Goal: Task Accomplishment & Management: Manage account settings

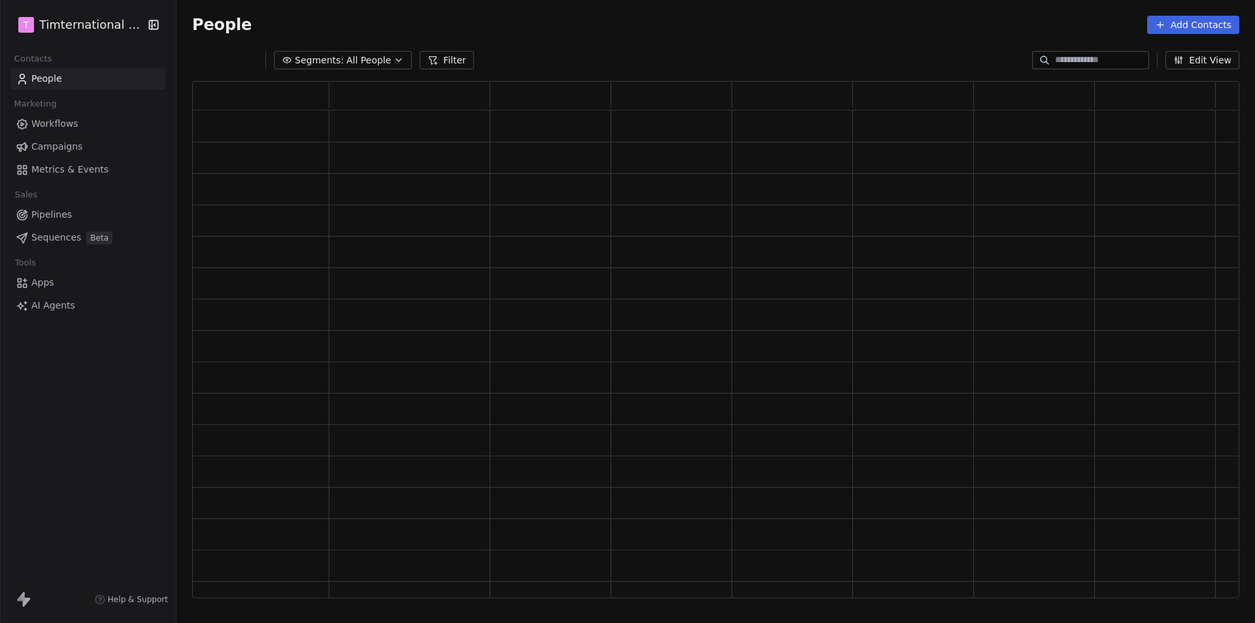
scroll to position [506, 1037]
click at [48, 125] on span "Workflows" at bounding box center [54, 124] width 47 height 14
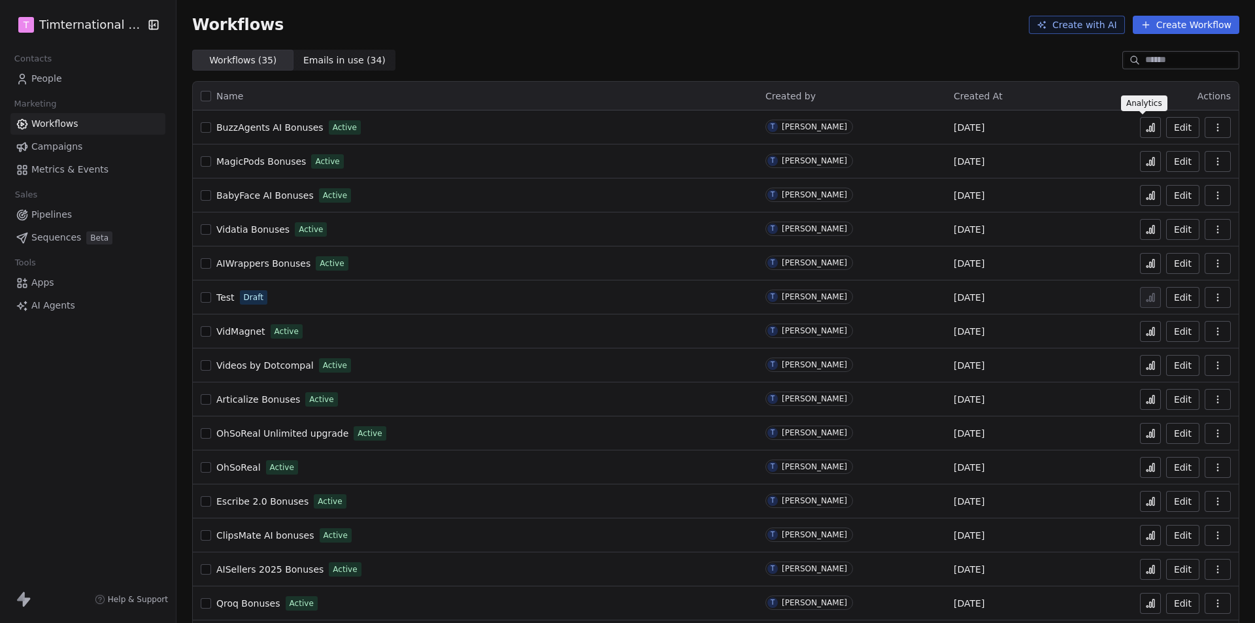
click at [1145, 126] on icon at bounding box center [1150, 127] width 10 height 10
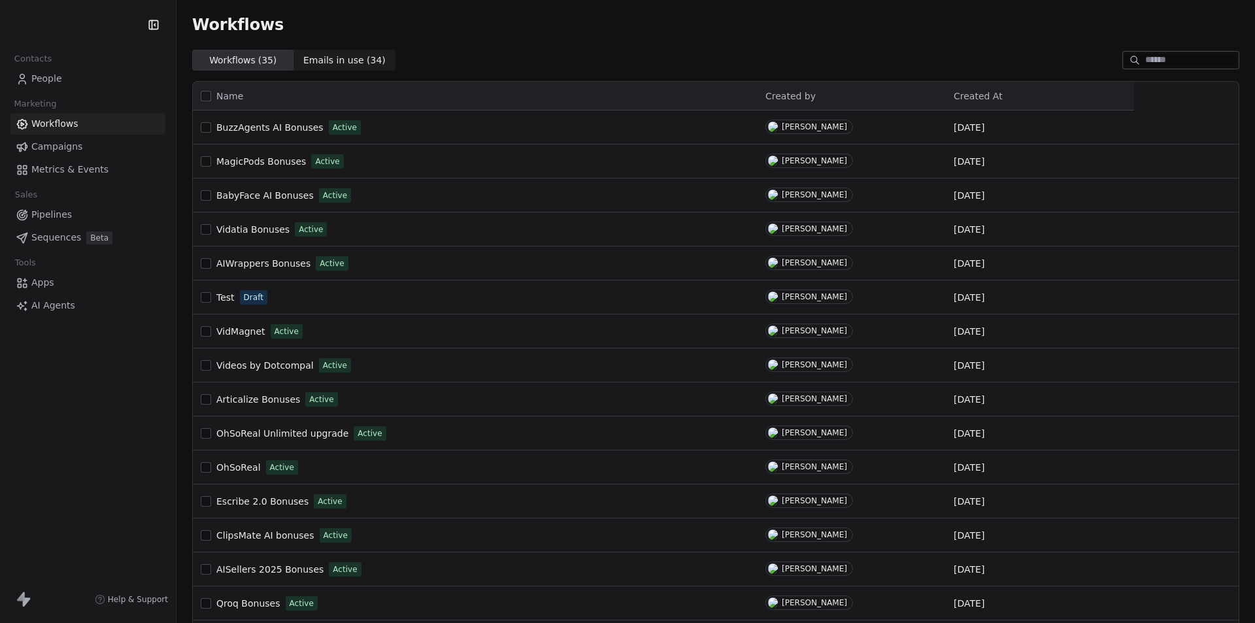
click at [55, 78] on span "People" at bounding box center [46, 79] width 31 height 14
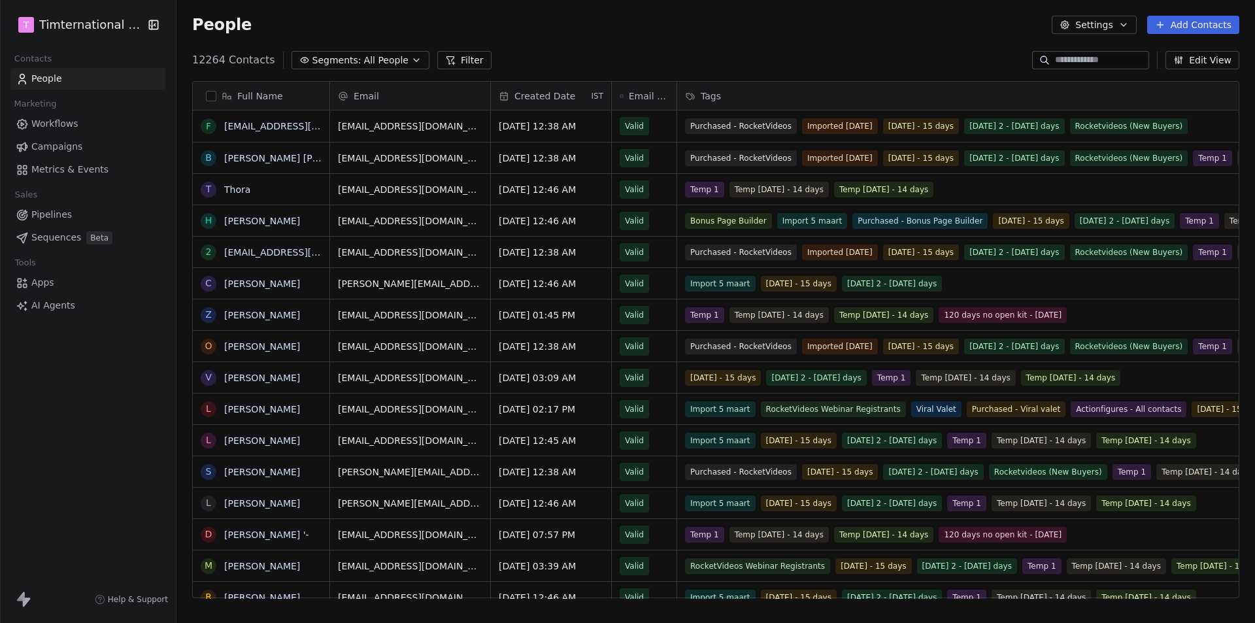
click at [448, 59] on button "Filter" at bounding box center [464, 60] width 54 height 18
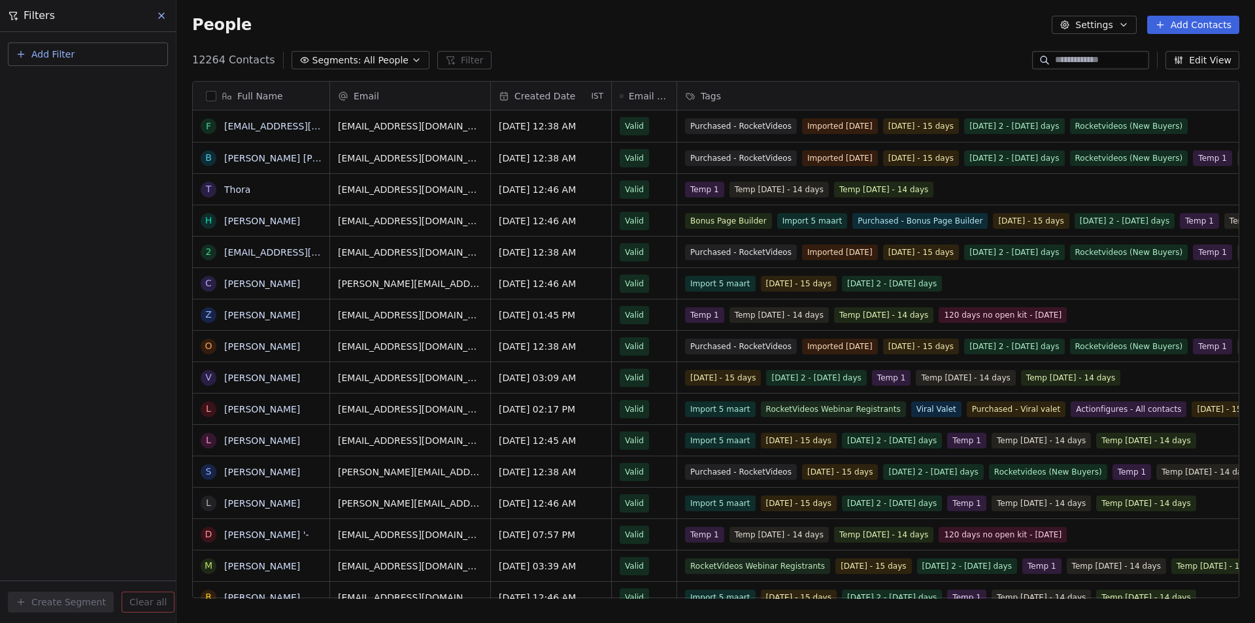
click at [52, 48] on span "Add Filter" at bounding box center [52, 55] width 43 height 14
click at [58, 82] on span "Contact properties" at bounding box center [64, 85] width 85 height 14
type input "***"
click at [42, 134] on div "Tags" at bounding box center [88, 131] width 133 height 13
click at [71, 303] on div "Where property Tags Includes Select Tags Add filter to this group Add another f…" at bounding box center [88, 327] width 176 height 591
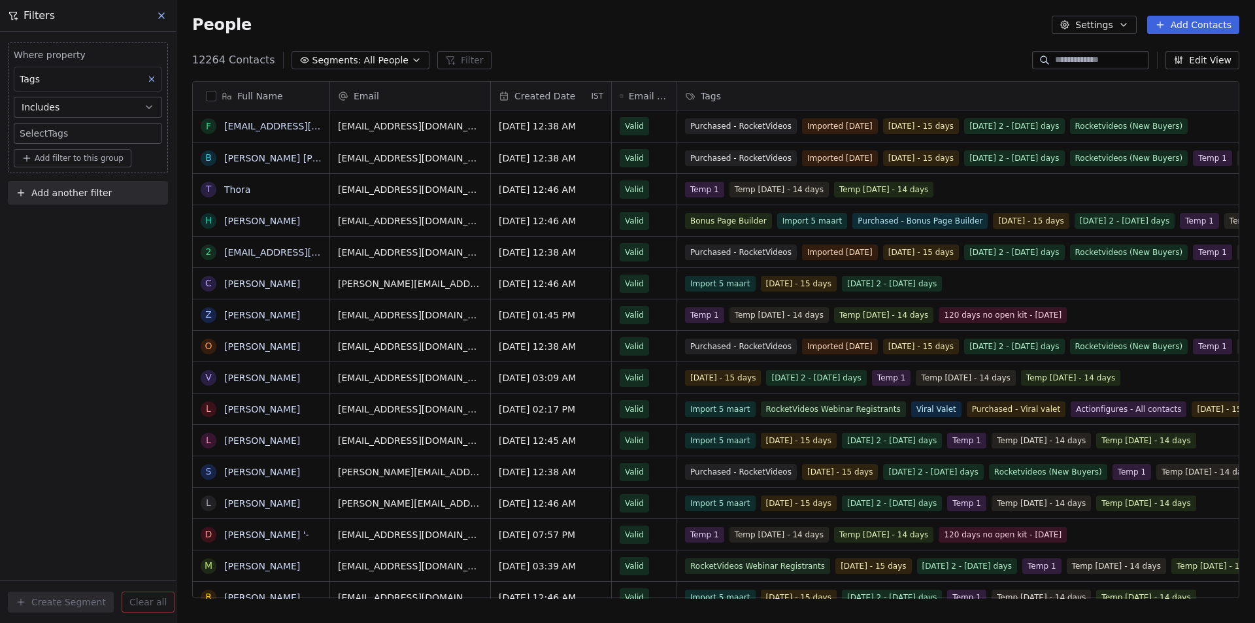
click at [58, 133] on body "T Timternational B.V. Contacts People Marketing Workflows Campaigns Metrics & E…" at bounding box center [627, 311] width 1255 height 623
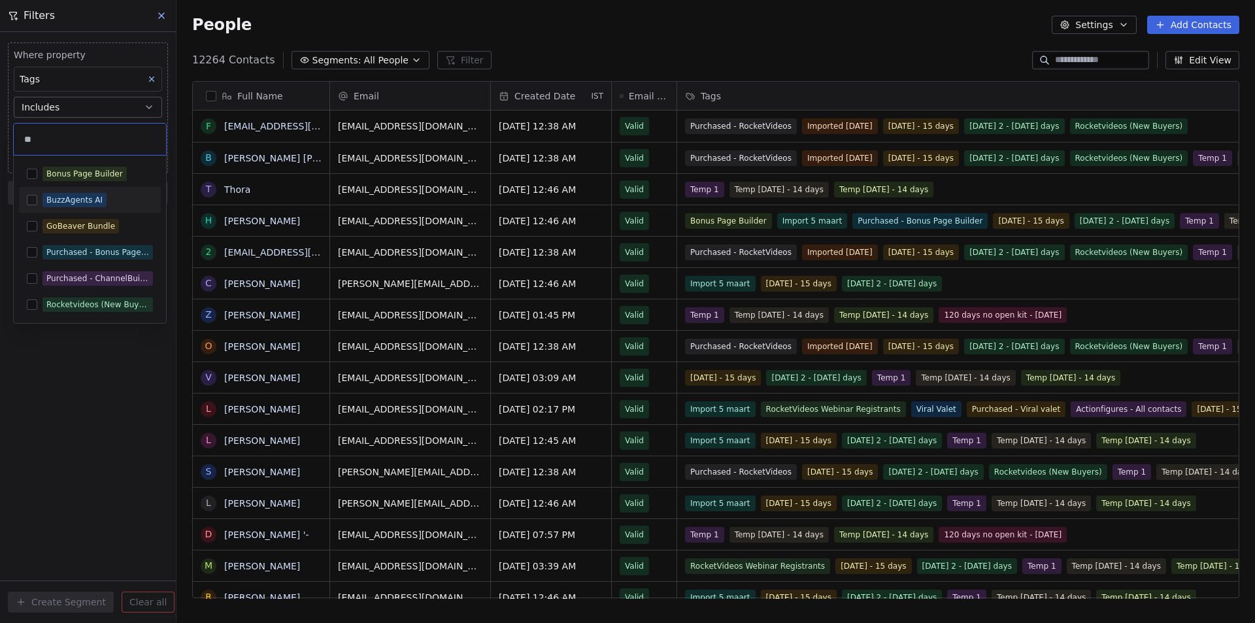
type input "**"
click at [71, 192] on div "BuzzAgents AI" at bounding box center [90, 200] width 142 height 21
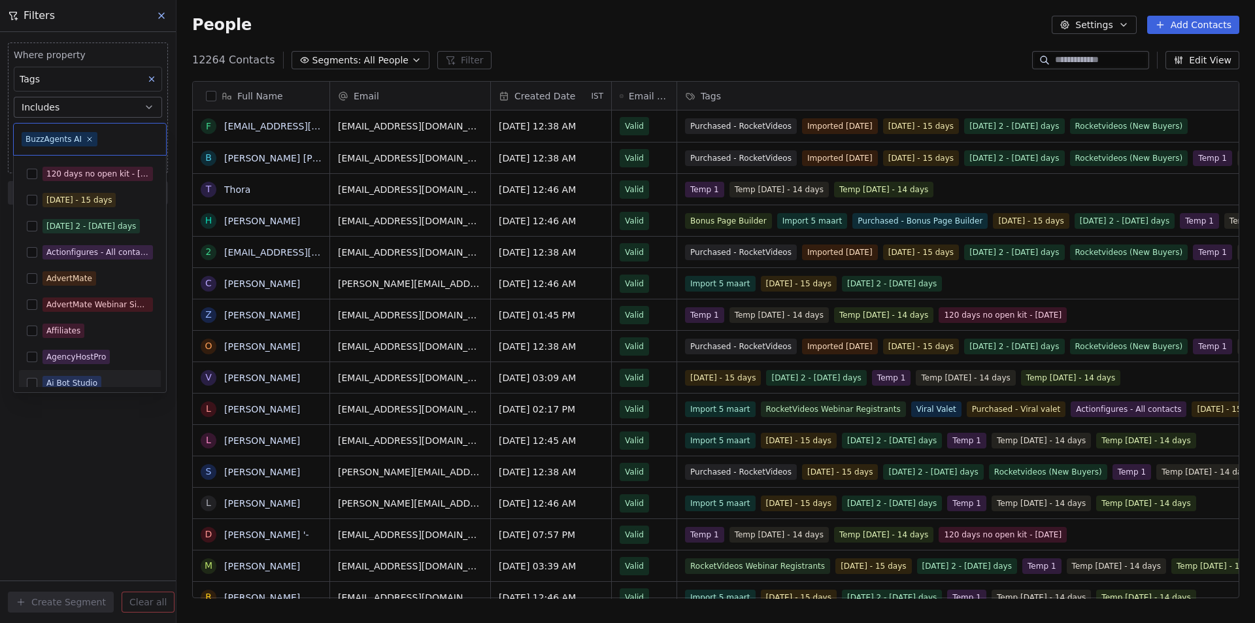
click at [81, 455] on html "T Timternational B.V. Contacts People Marketing Workflows Campaigns Metrics & E…" at bounding box center [627, 311] width 1255 height 623
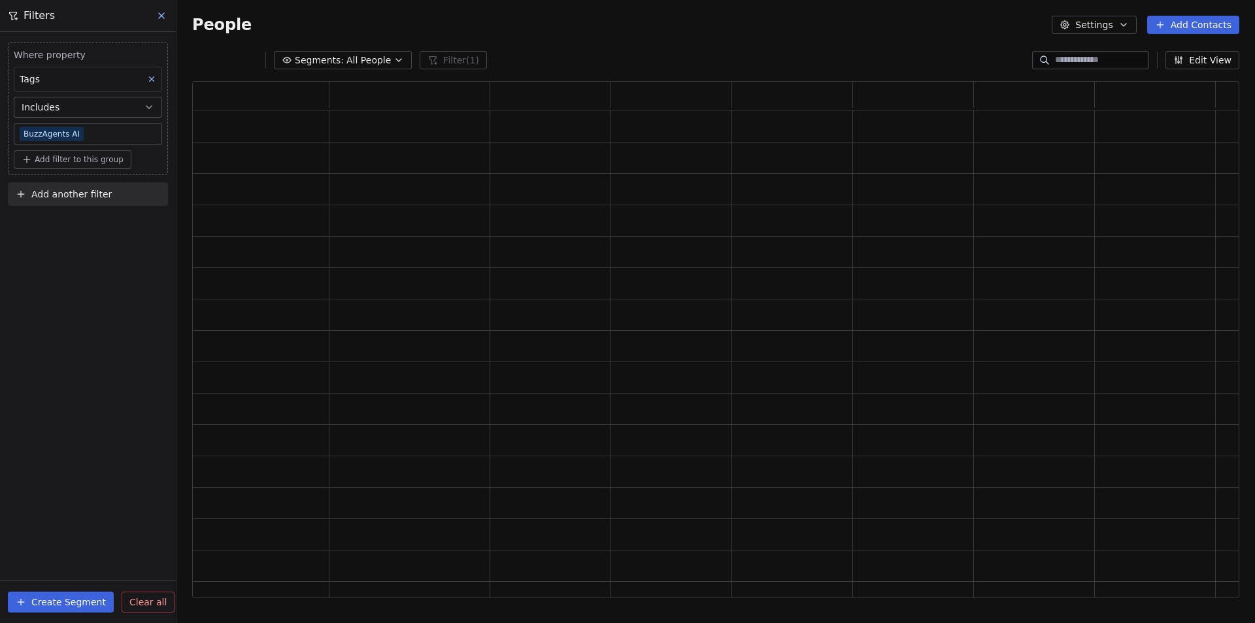
scroll to position [506, 1037]
click at [54, 195] on span "Add another filter" at bounding box center [71, 195] width 80 height 14
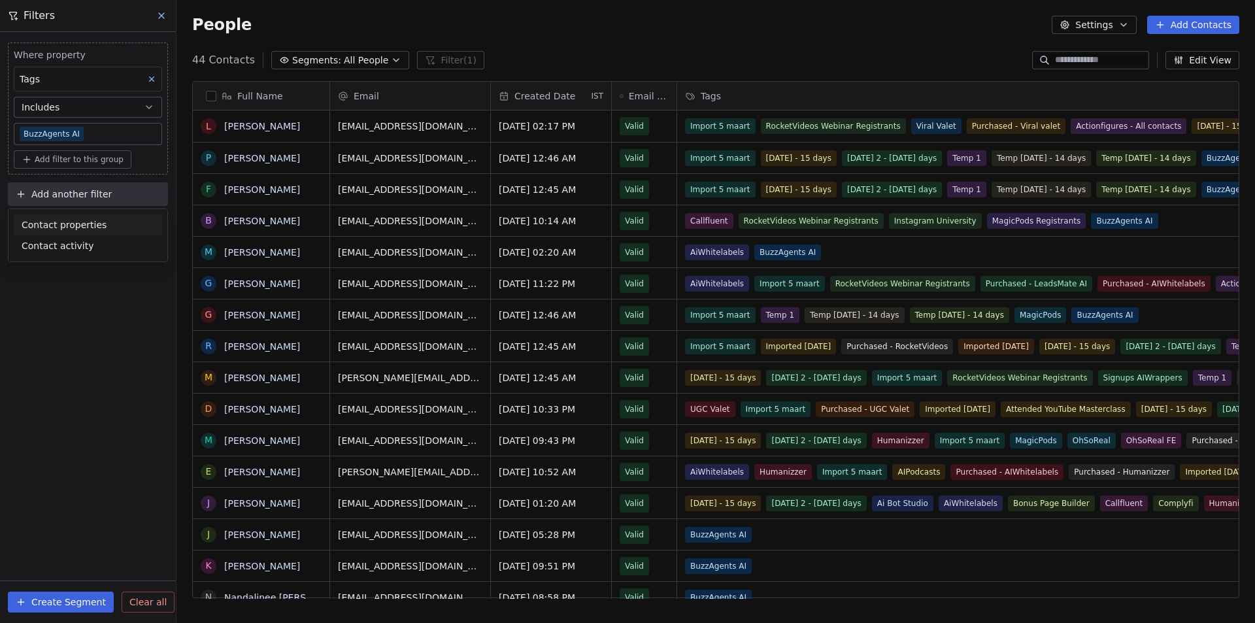
scroll to position [538, 1069]
click at [58, 227] on span "Contact properties" at bounding box center [64, 225] width 85 height 14
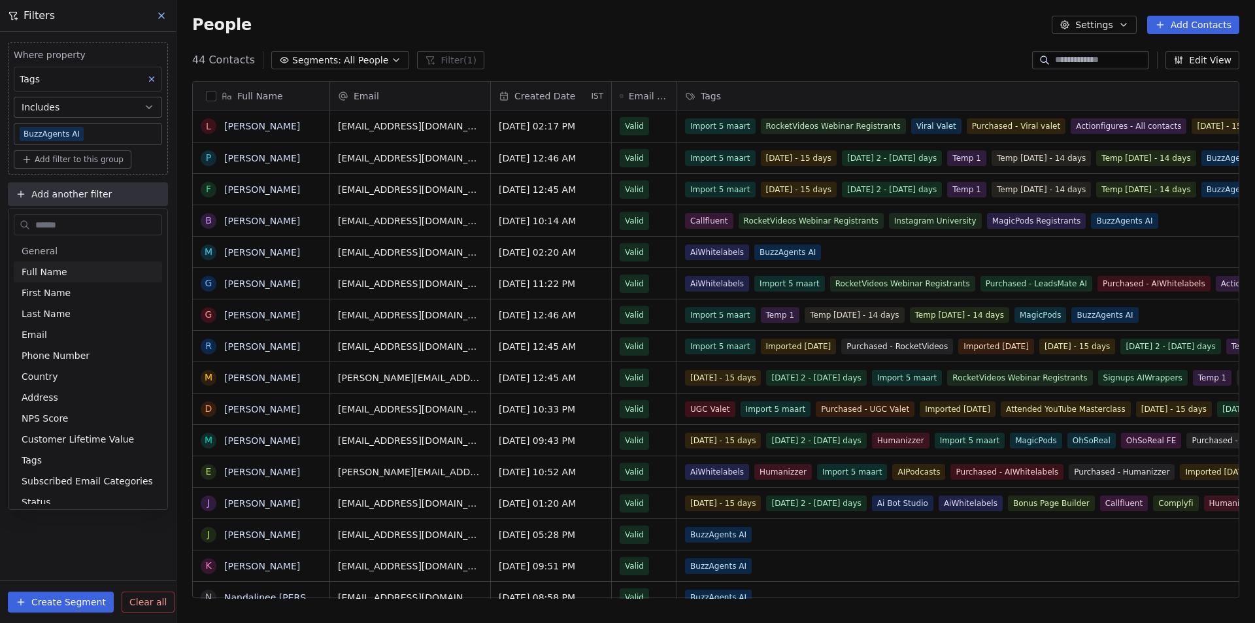
type input "*"
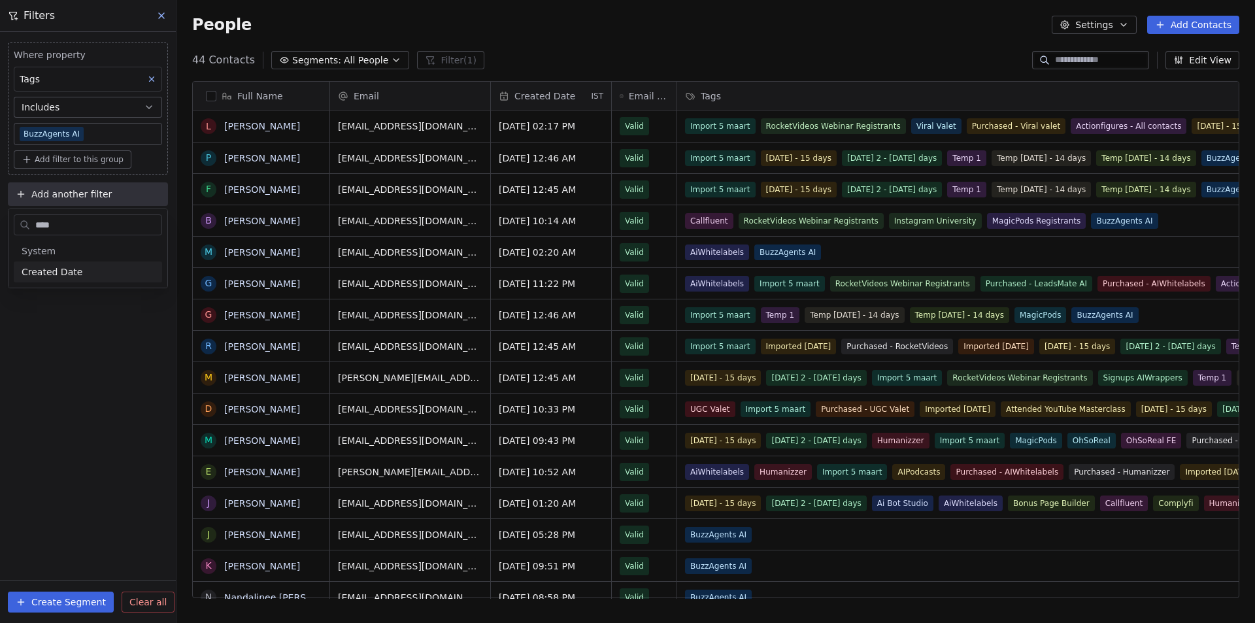
type input "****"
click at [56, 272] on span "Created Date" at bounding box center [52, 271] width 61 height 13
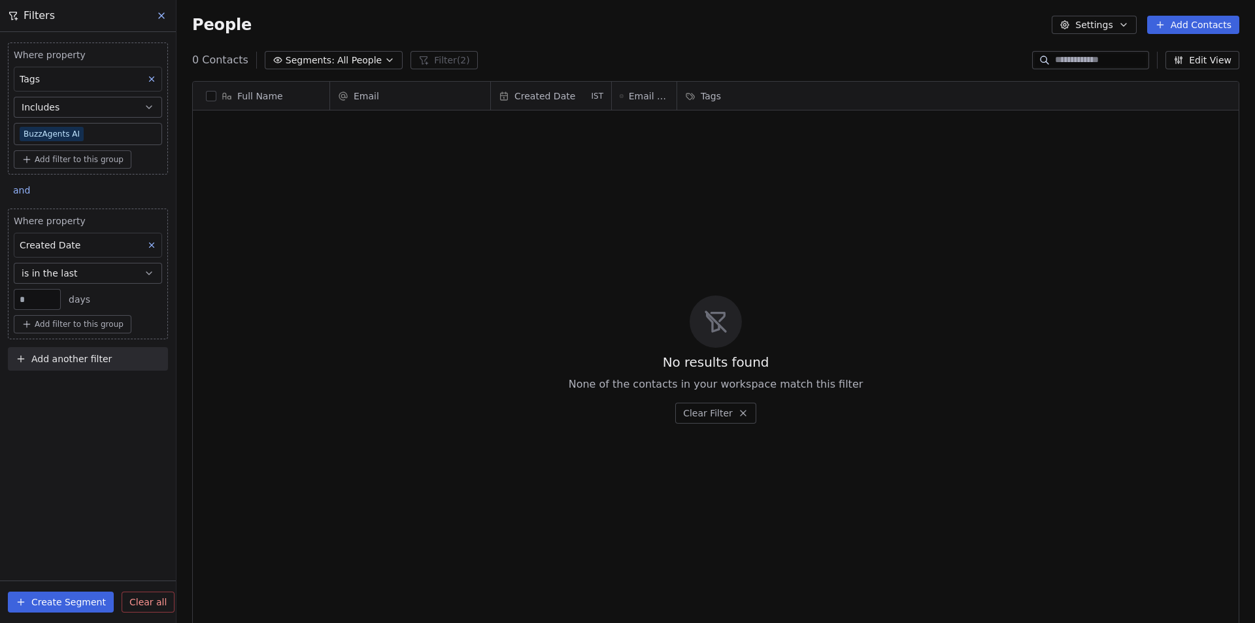
drag, startPoint x: 31, startPoint y: 297, endPoint x: 12, endPoint y: 299, distance: 19.1
click at [12, 299] on div "Where property Created Date is in the last ** days Add filter to this group" at bounding box center [88, 273] width 160 height 131
click at [86, 438] on div "Where property Tags Includes BuzzAgents AI Add filter to this group and Where p…" at bounding box center [88, 327] width 176 height 591
click at [75, 246] on span "Created Date" at bounding box center [50, 245] width 61 height 10
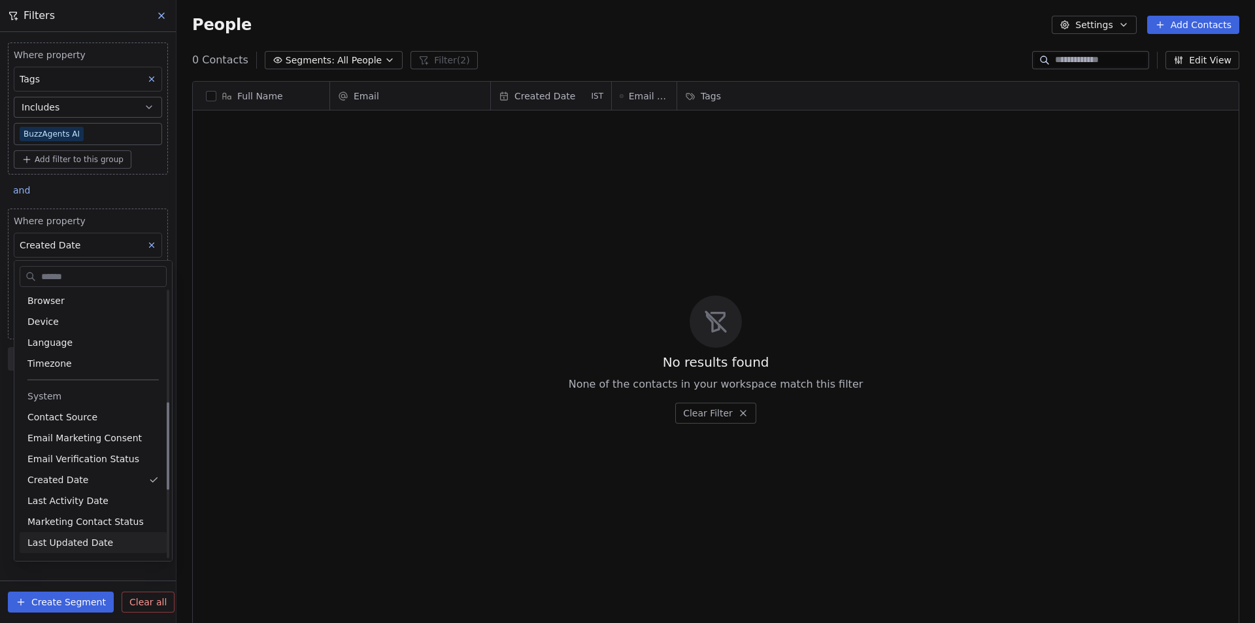
scroll to position [339, 0]
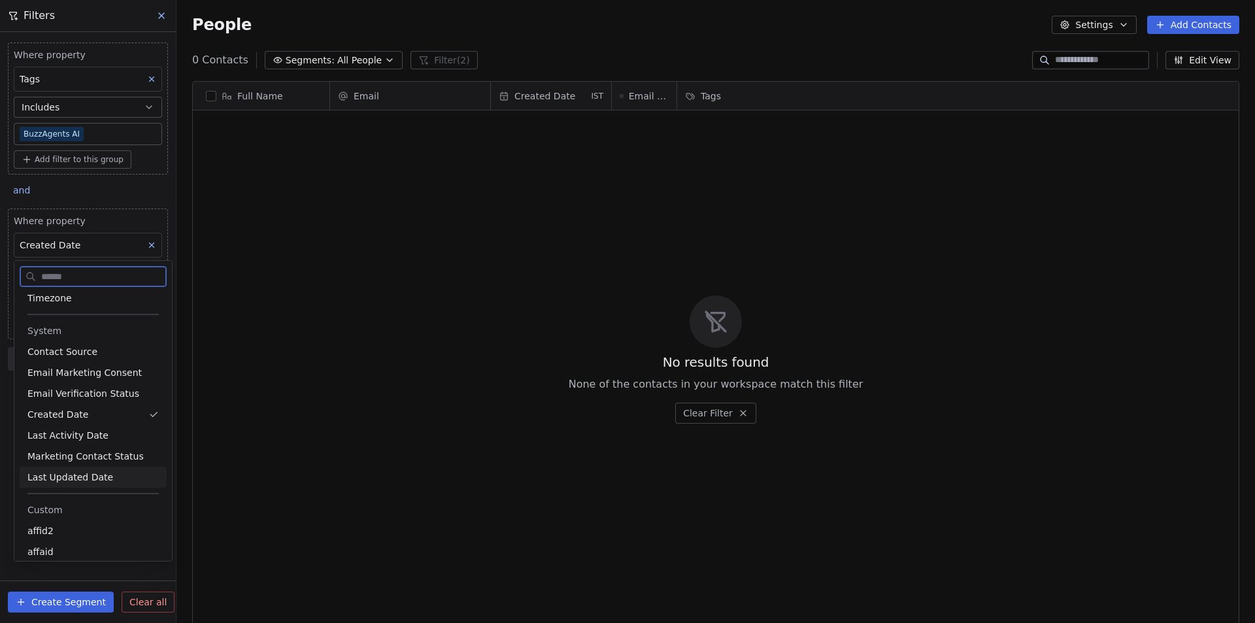
click at [91, 482] on span "Last Updated Date" at bounding box center [70, 477] width 86 height 13
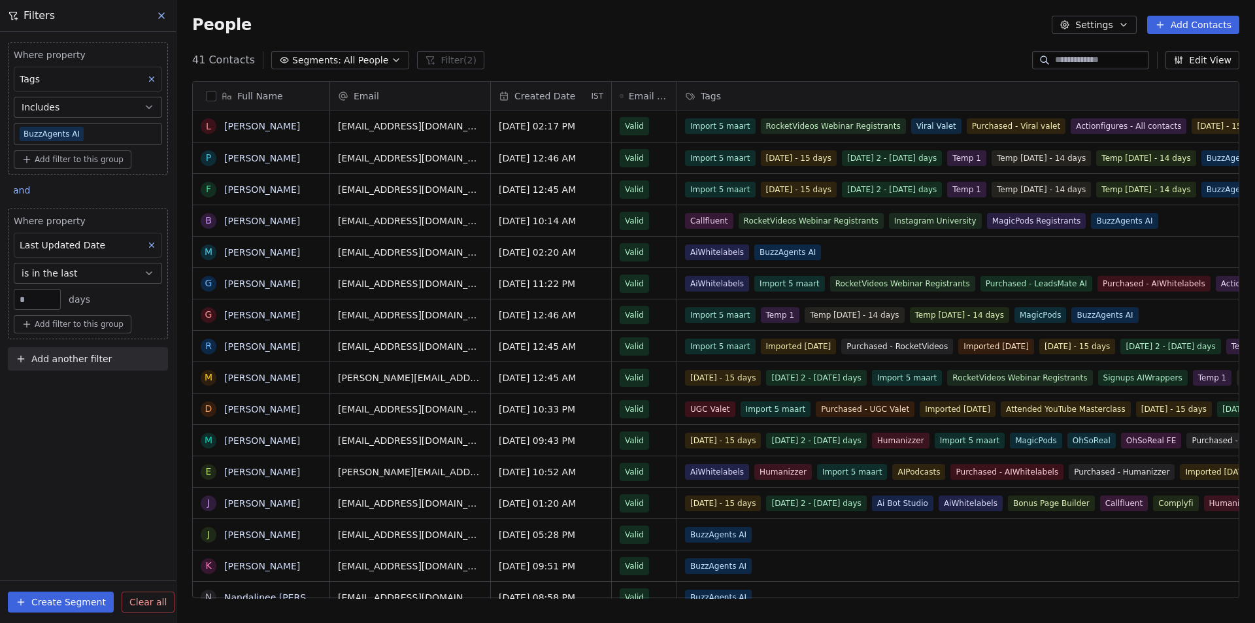
scroll to position [538, 1069]
drag, startPoint x: 33, startPoint y: 295, endPoint x: 8, endPoint y: 294, distance: 24.8
click at [8, 294] on div "Where property Last Updated Date is in the last ** days Add filter to this group" at bounding box center [88, 273] width 160 height 131
type input "*"
click at [59, 451] on div "Where property Tags Includes BuzzAgents AI Add filter to this group and Where p…" at bounding box center [88, 327] width 176 height 591
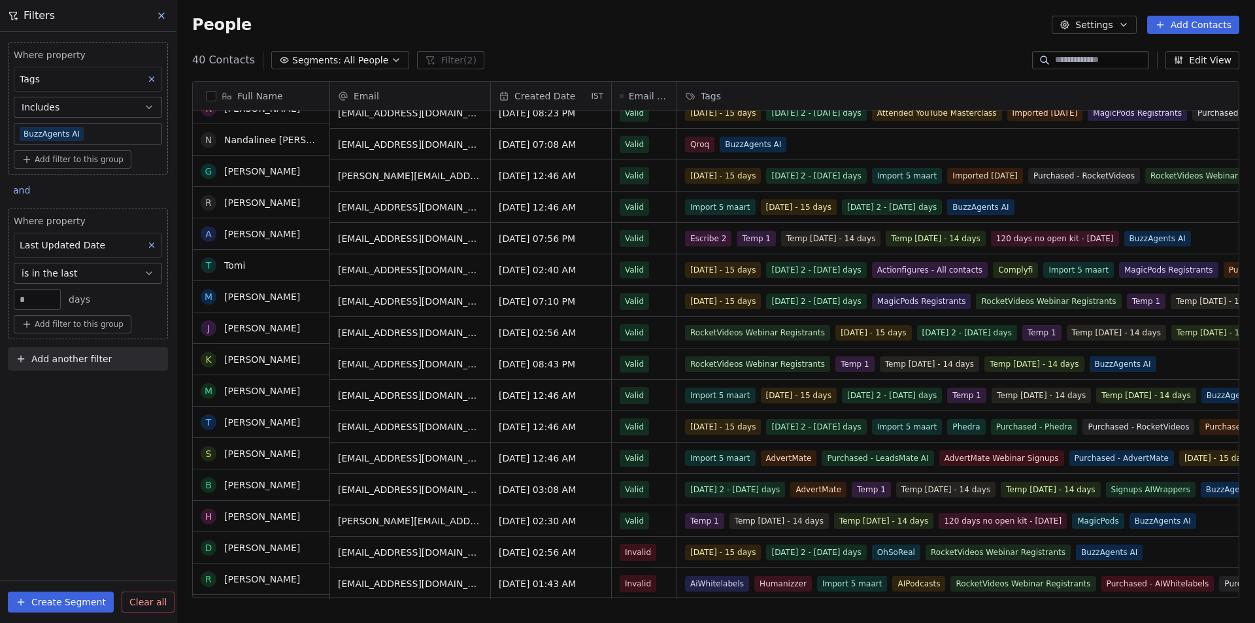
scroll to position [0, 0]
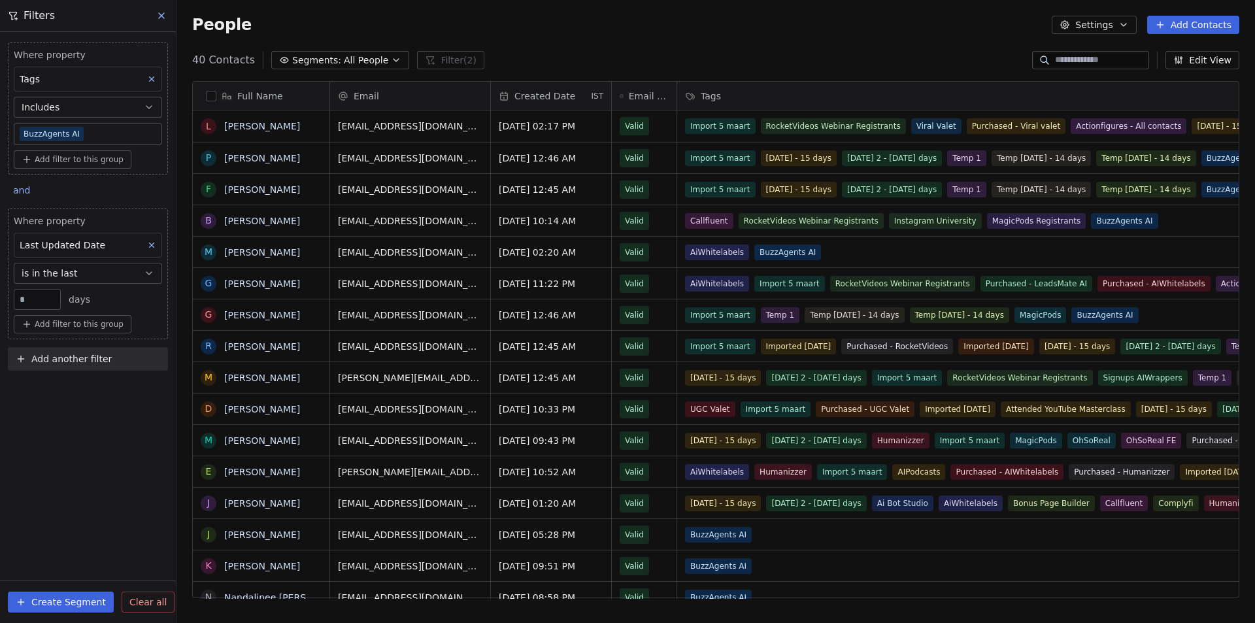
click at [162, 18] on icon at bounding box center [161, 15] width 10 height 10
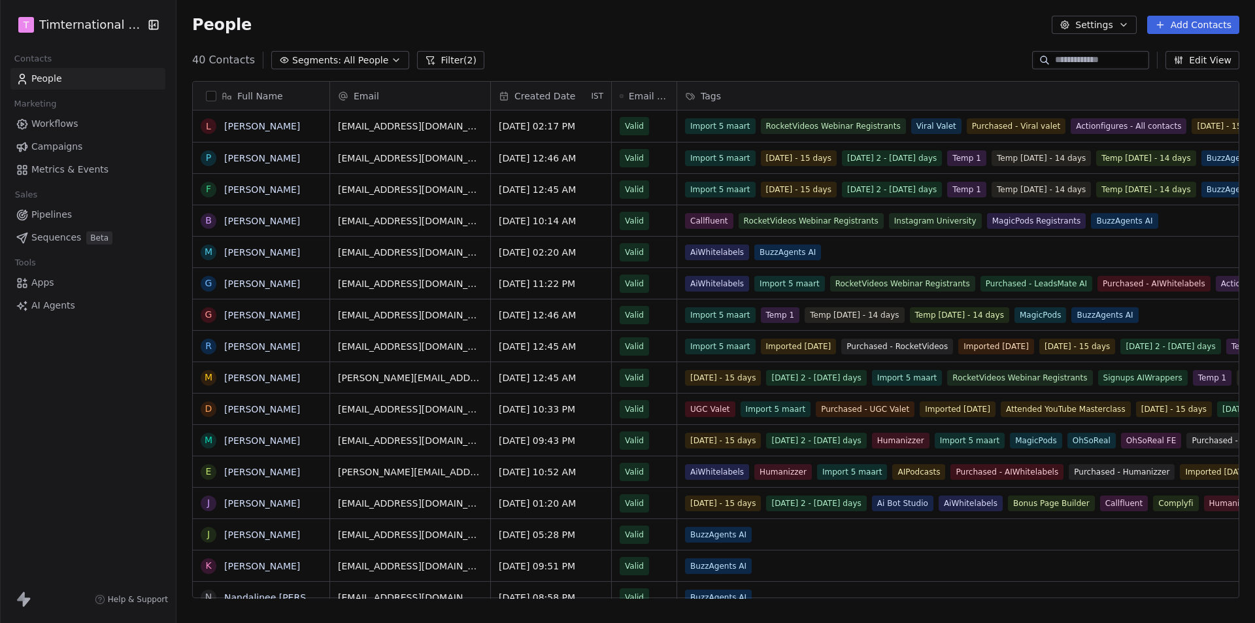
click at [48, 122] on span "Workflows" at bounding box center [54, 124] width 47 height 14
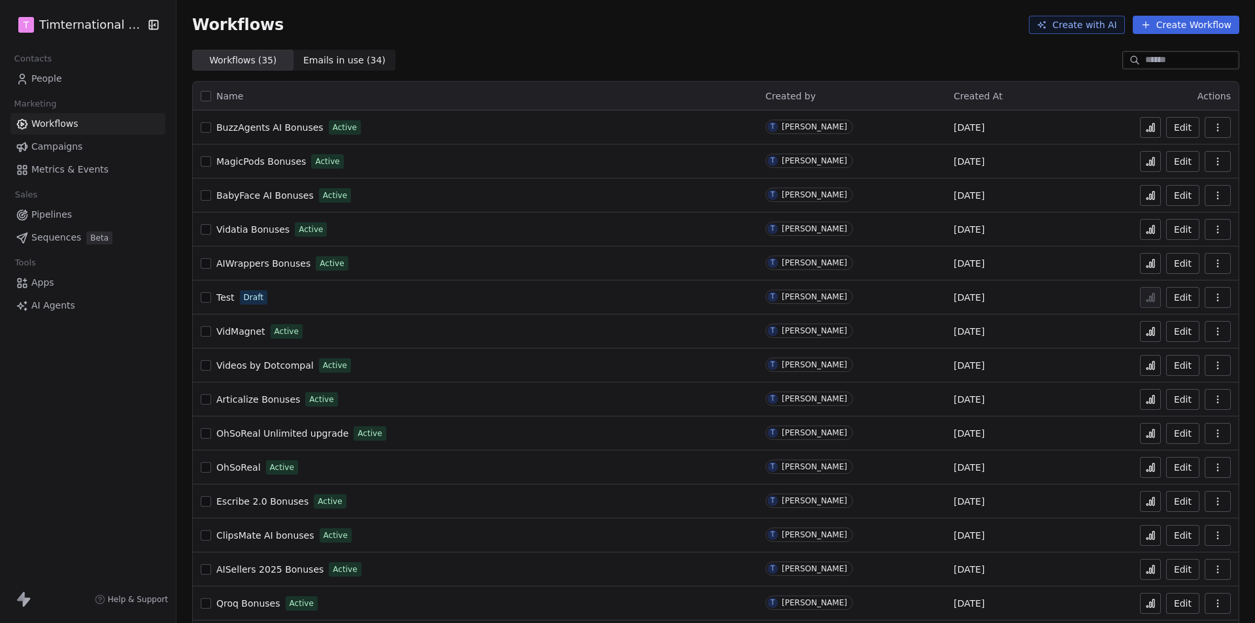
click at [1152, 128] on icon at bounding box center [1153, 128] width 2 height 8
click at [42, 78] on span "People" at bounding box center [46, 79] width 31 height 14
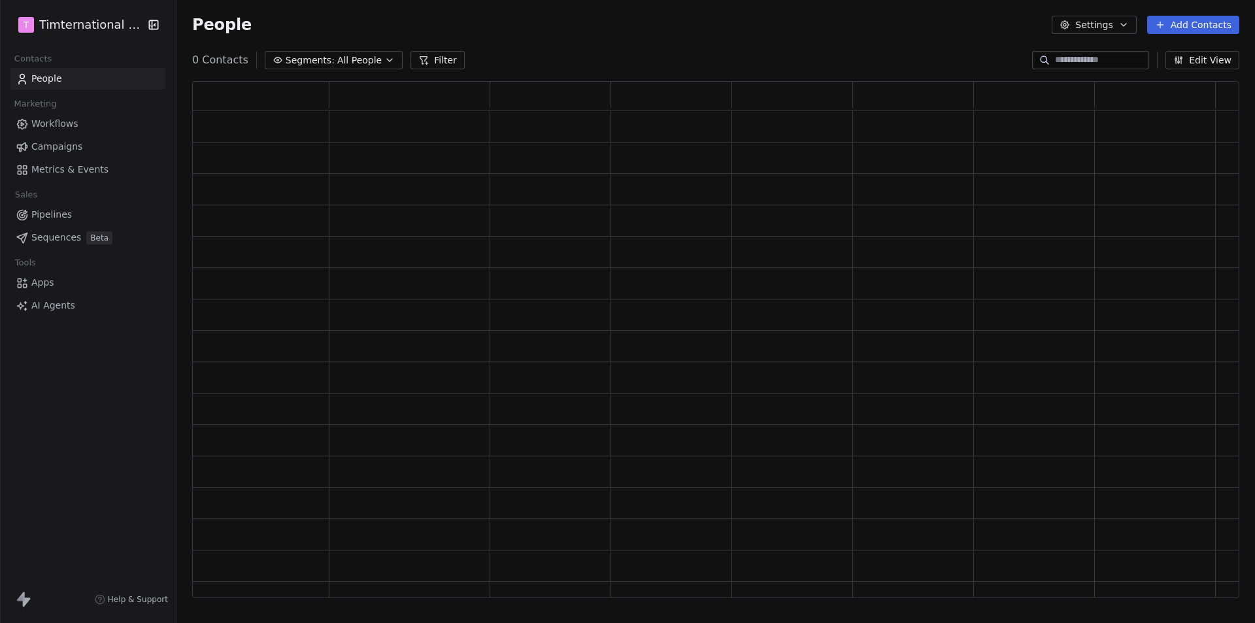
scroll to position [506, 1037]
click at [626, 41] on div "People Settings Add Contacts" at bounding box center [715, 25] width 1078 height 50
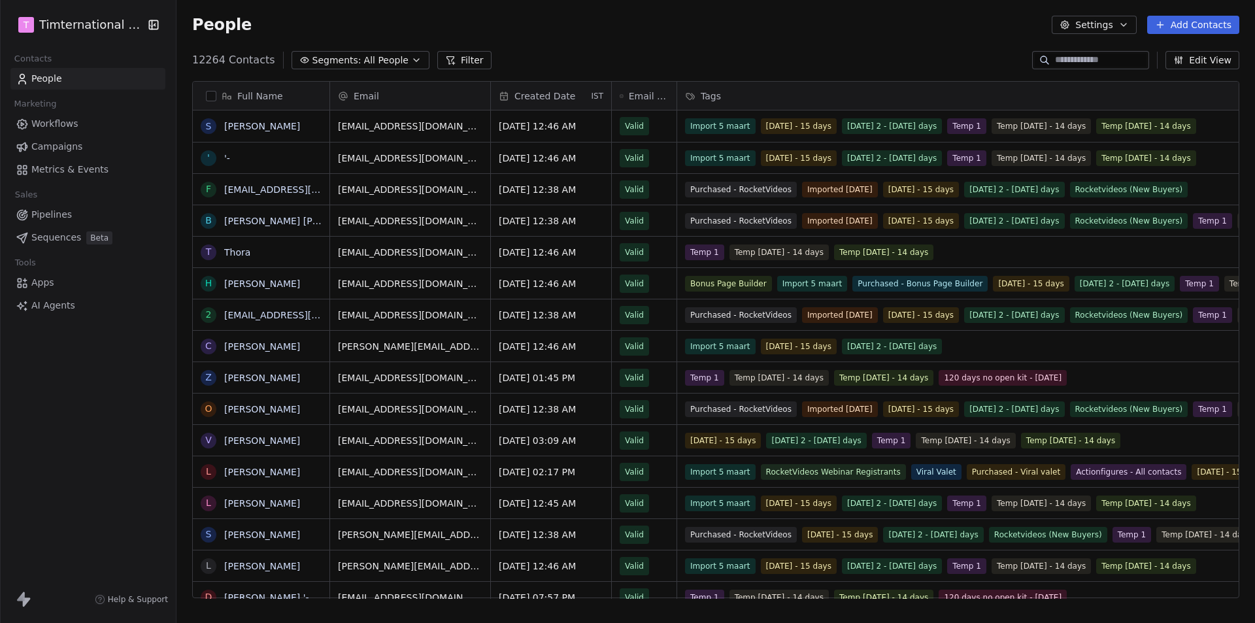
scroll to position [10, 10]
click at [1191, 24] on button "Add Contacts" at bounding box center [1193, 25] width 92 height 18
click at [1188, 56] on span "Create new contact" at bounding box center [1200, 53] width 90 height 14
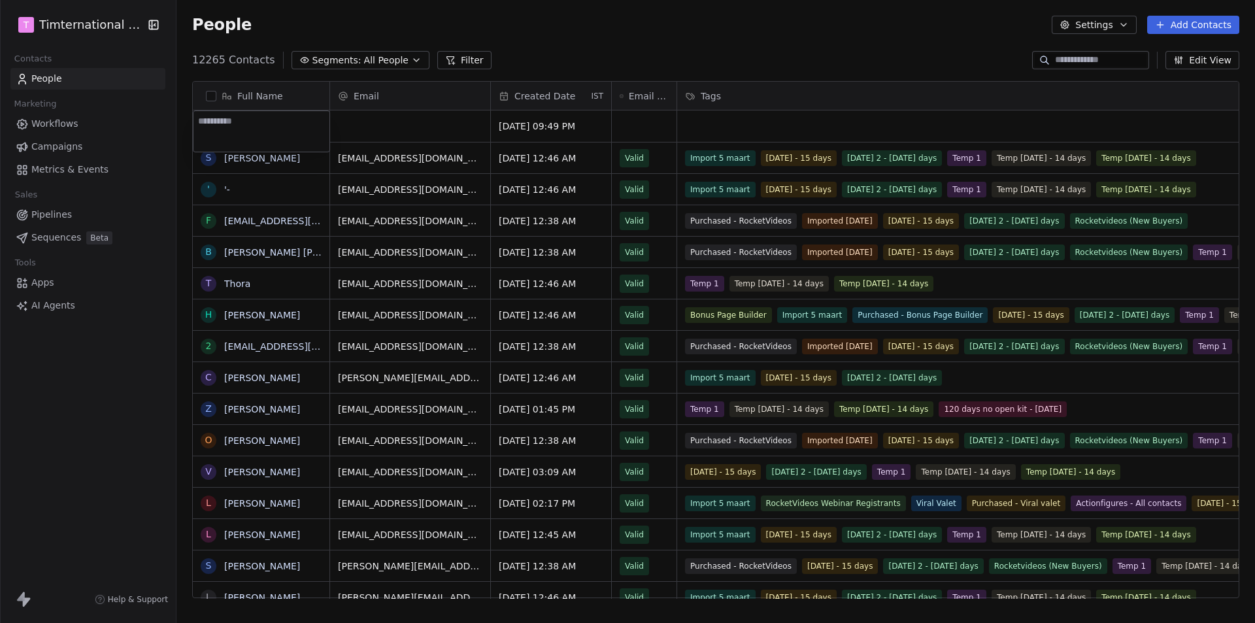
click at [249, 136] on textarea at bounding box center [261, 131] width 136 height 41
type textarea "**********"
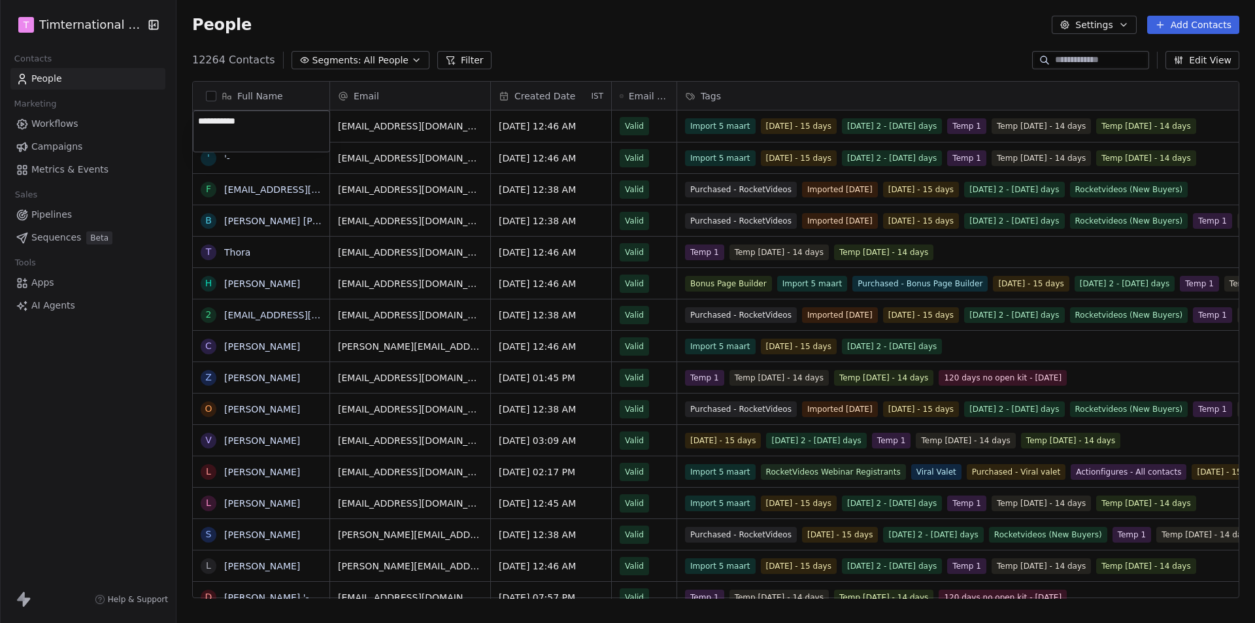
click at [572, 55] on html "T Timternational B.V. Contacts People Marketing Workflows Campaigns Metrics & E…" at bounding box center [627, 311] width 1255 height 623
click at [572, 55] on div "12264 Contacts Segments: All People Filter Edit View" at bounding box center [715, 60] width 1078 height 21
click at [1208, 29] on button "Add Contacts" at bounding box center [1193, 25] width 92 height 18
click at [1193, 50] on span "Create new contact" at bounding box center [1200, 53] width 90 height 14
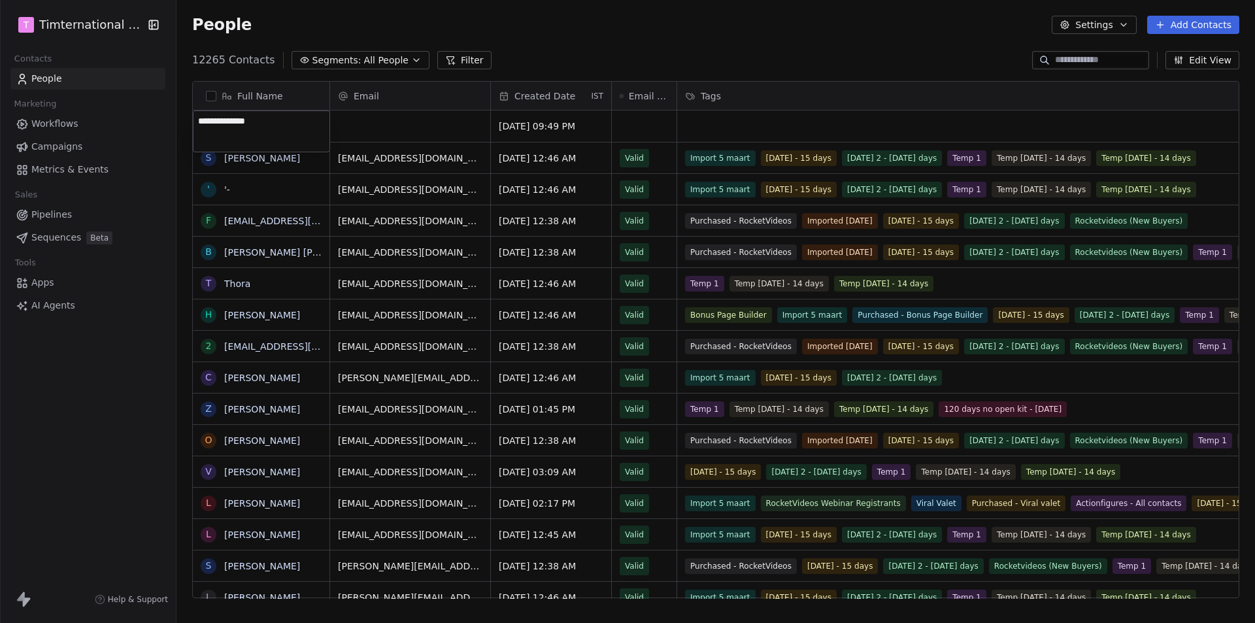
type textarea "**********"
click at [643, 46] on html "T Timternational B.V. Contacts People Marketing Workflows Campaigns Metrics & E…" at bounding box center [627, 311] width 1255 height 623
click at [405, 119] on div "grid" at bounding box center [410, 125] width 160 height 31
type input "**********"
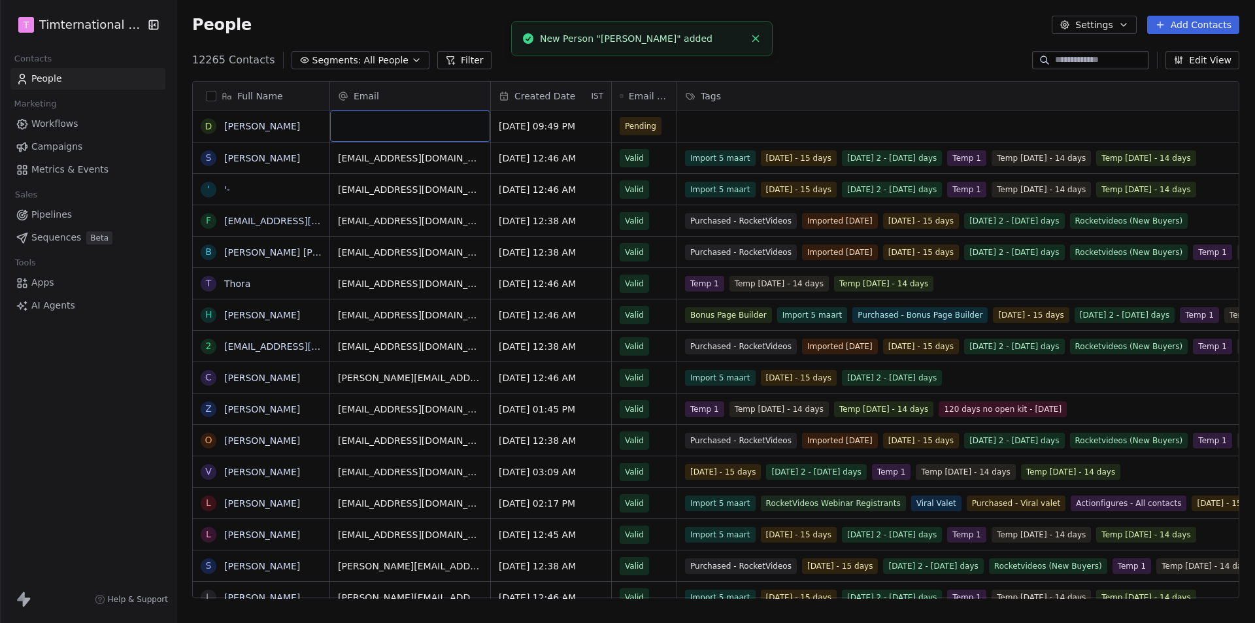
click at [557, 60] on html "T Timternational B.V. Contacts People Marketing Workflows Campaigns Metrics & E…" at bounding box center [627, 311] width 1255 height 623
click at [391, 129] on div "grid" at bounding box center [410, 125] width 160 height 31
click at [391, 127] on div "grid" at bounding box center [410, 125] width 160 height 31
click at [392, 127] on div "grid" at bounding box center [410, 125] width 160 height 31
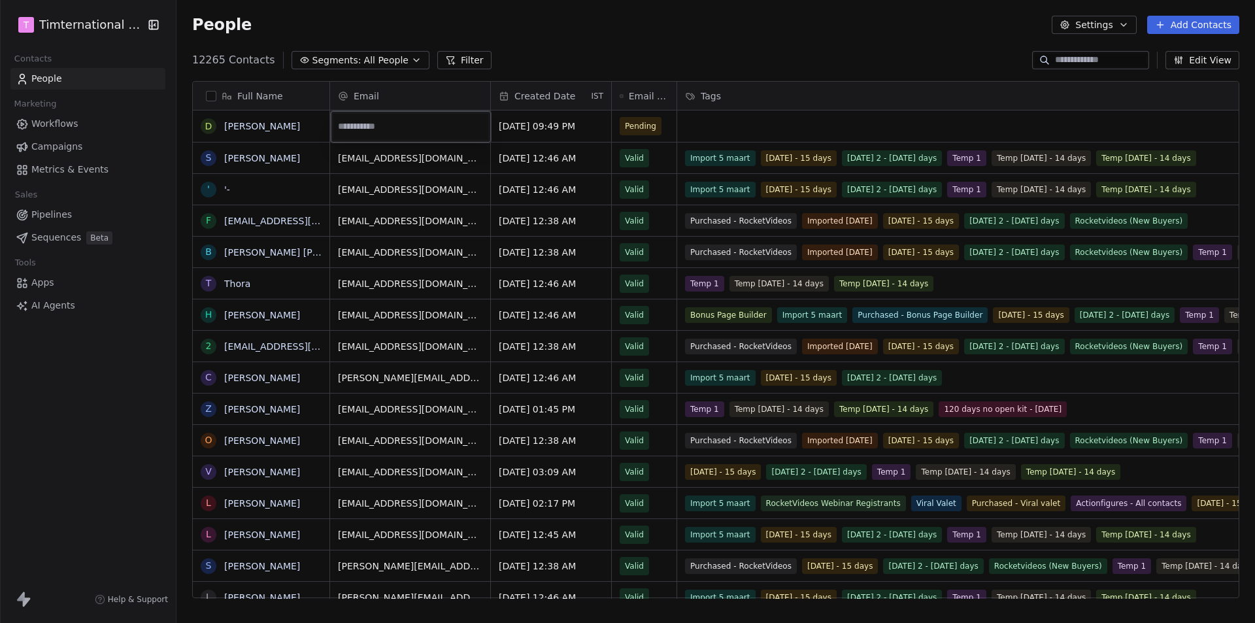
type input "**********"
click at [576, 50] on html "T Timternational B.V. Contacts People Marketing Workflows Campaigns Metrics & E…" at bounding box center [627, 311] width 1255 height 623
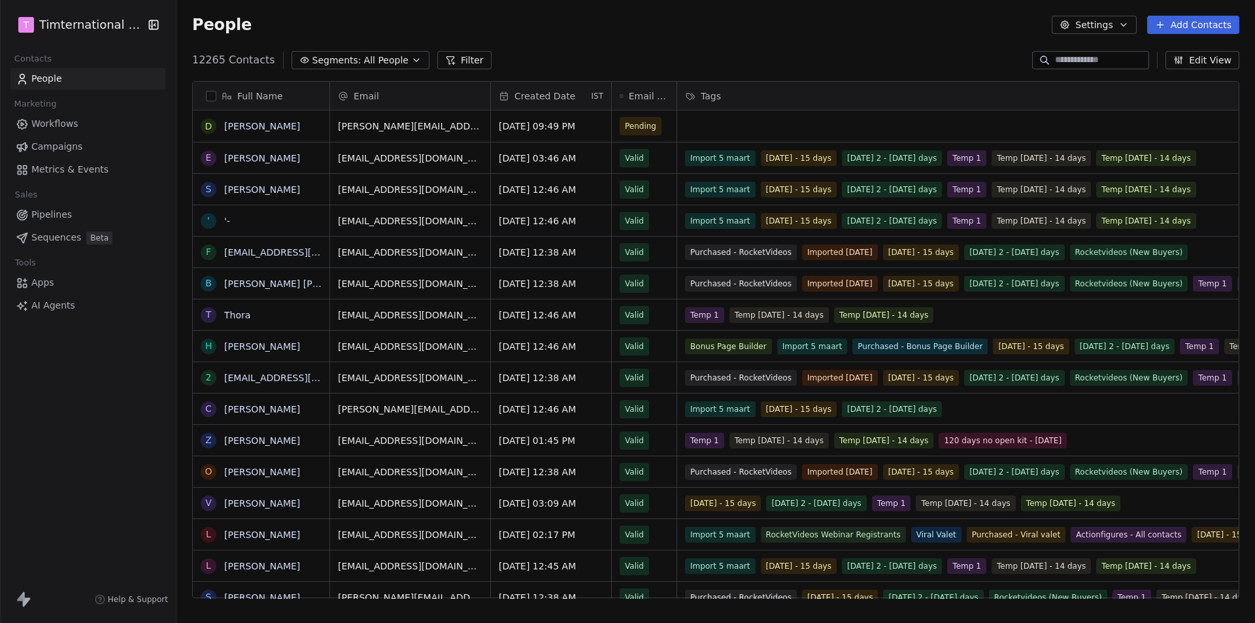
scroll to position [0, 172]
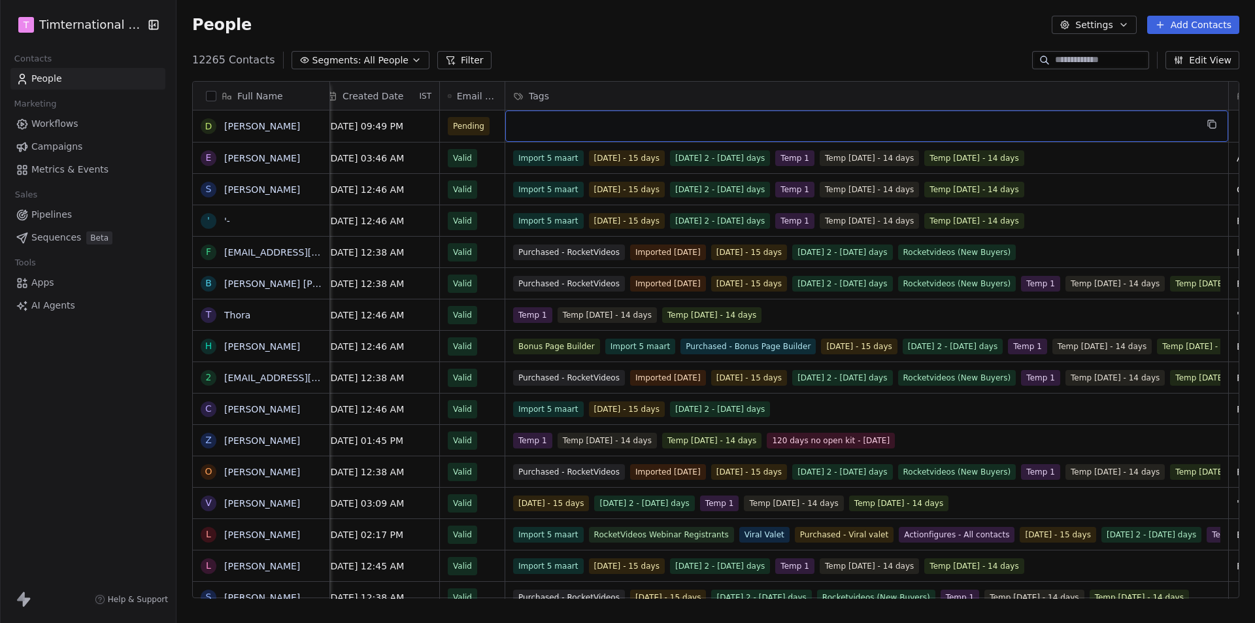
click at [722, 133] on div "grid" at bounding box center [866, 125] width 723 height 31
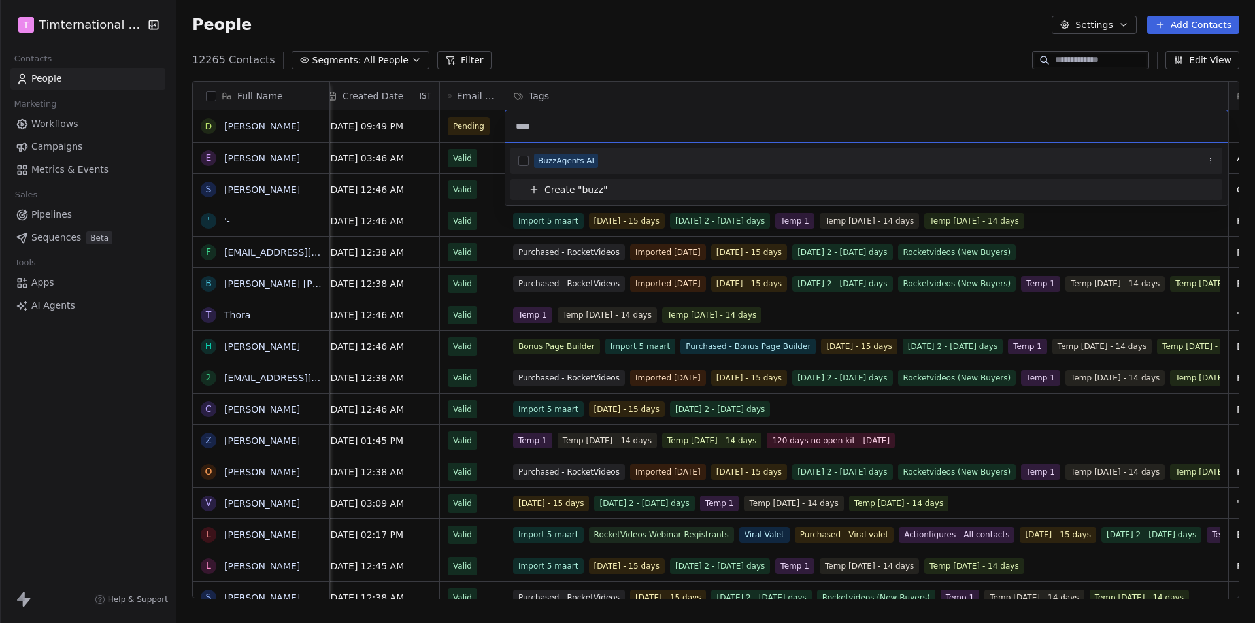
type input "****"
click at [556, 164] on div "BuzzAgents AI" at bounding box center [566, 161] width 56 height 12
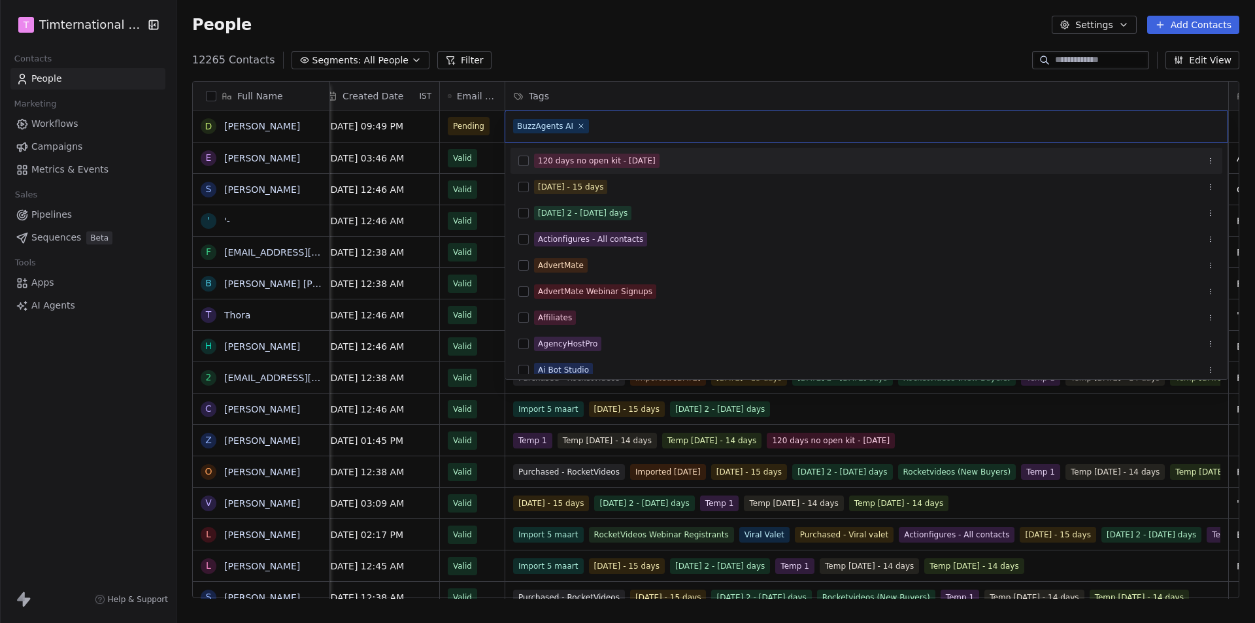
click at [598, 37] on html "T Timternational B.V. Contacts People Marketing Workflows Campaigns Metrics & E…" at bounding box center [627, 311] width 1255 height 623
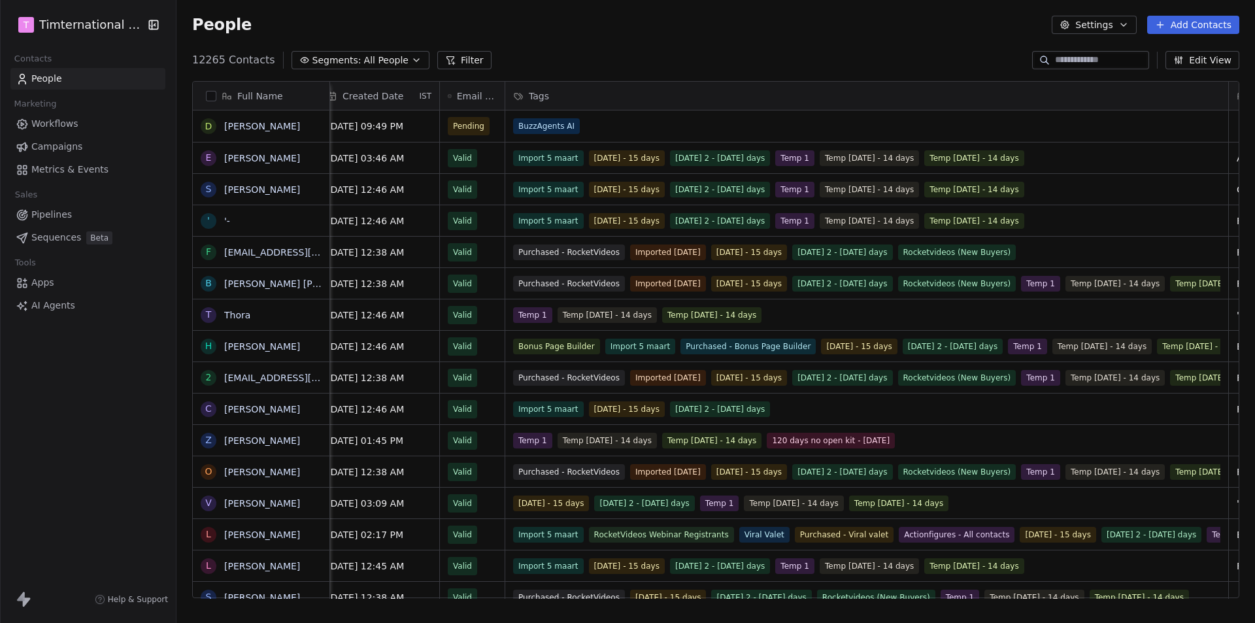
click at [598, 37] on div "People Settings Add Contacts" at bounding box center [715, 25] width 1078 height 50
click at [600, 124] on div "BuzzAgents AI" at bounding box center [855, 126] width 682 height 16
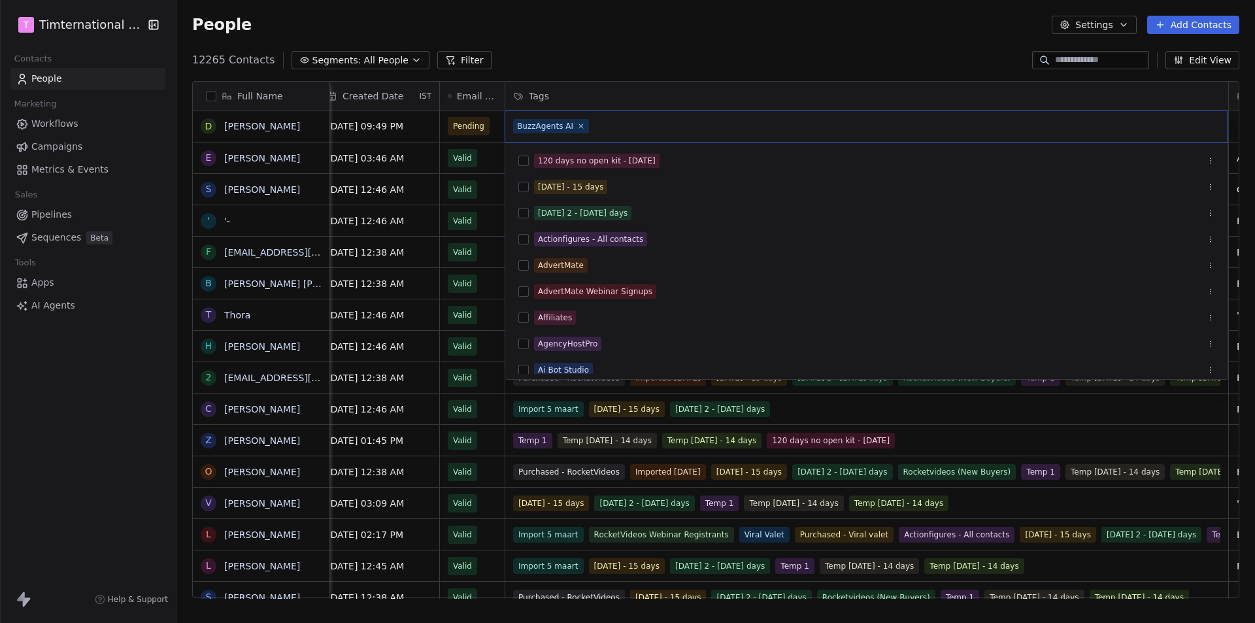
drag, startPoint x: 605, startPoint y: 126, endPoint x: 516, endPoint y: 122, distance: 89.0
click at [516, 122] on div "BuzzAgents AI" at bounding box center [866, 125] width 722 height 31
drag, startPoint x: 518, startPoint y: 124, endPoint x: 569, endPoint y: 125, distance: 51.0
click at [569, 125] on div "BuzzAgents AI" at bounding box center [545, 126] width 56 height 12
copy div "BuzzAgents AI"
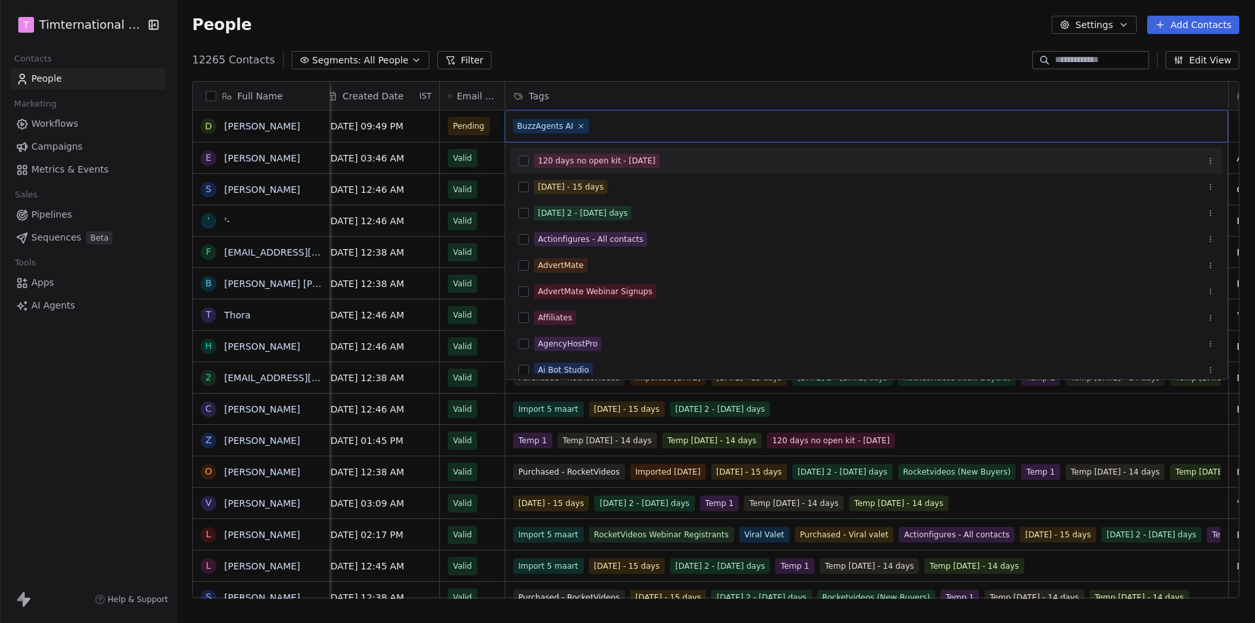
click at [576, 55] on html "T Timternational B.V. Contacts People Marketing Workflows Campaigns Metrics & E…" at bounding box center [627, 311] width 1255 height 623
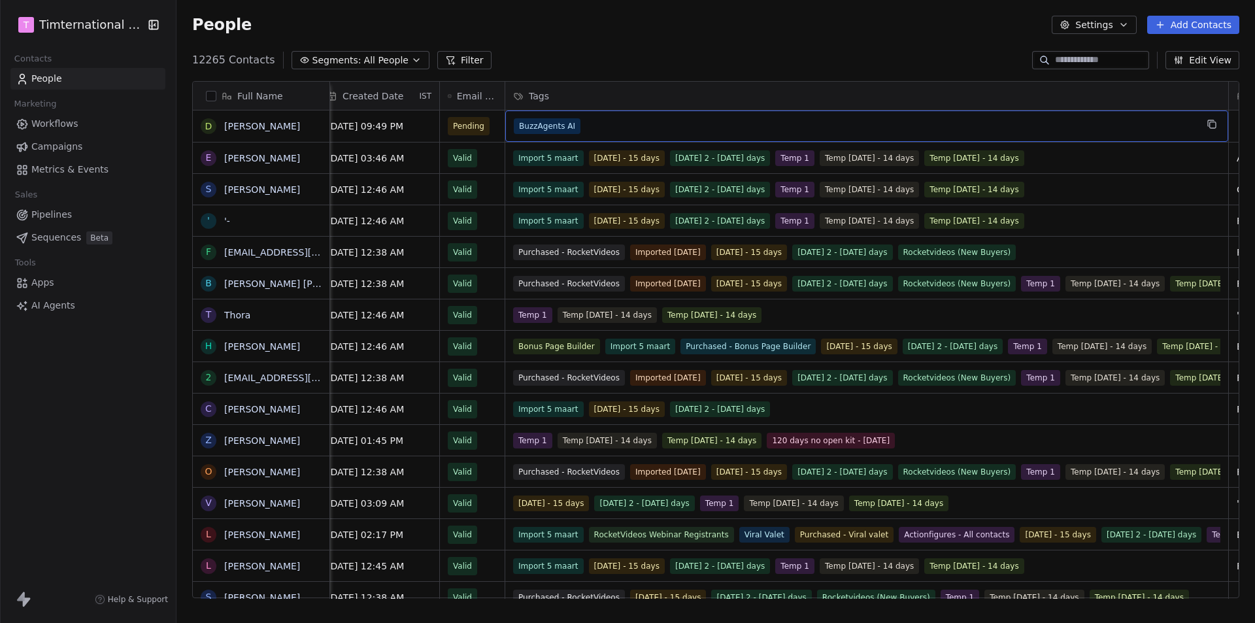
scroll to position [0, 0]
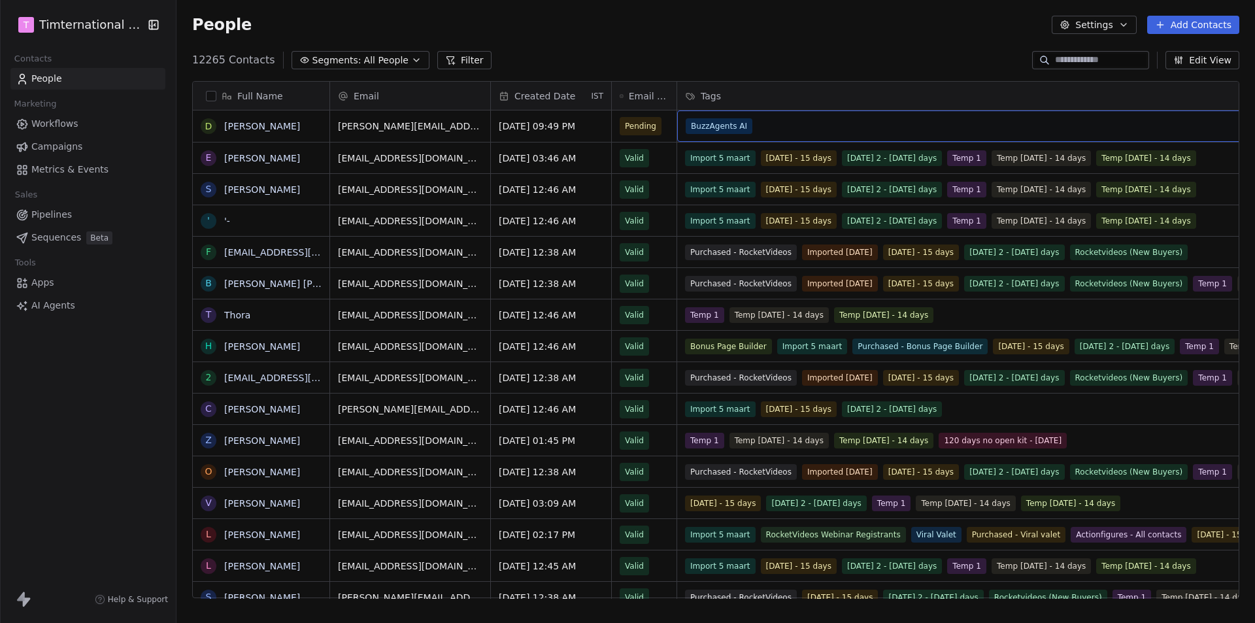
click at [89, 16] on html "T Timternational B.V. Contacts People Marketing Workflows Campaigns Metrics & E…" at bounding box center [627, 311] width 1255 height 623
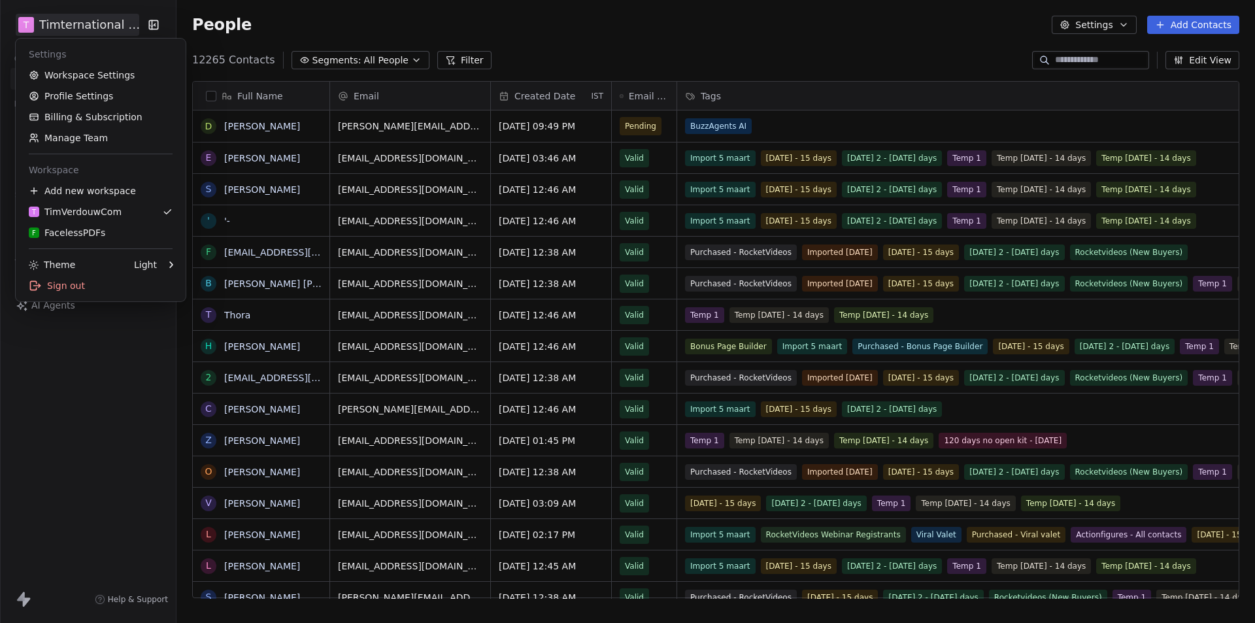
click at [92, 393] on html "T Timternational B.V. Contacts People Marketing Workflows Campaigns Metrics & E…" at bounding box center [627, 311] width 1255 height 623
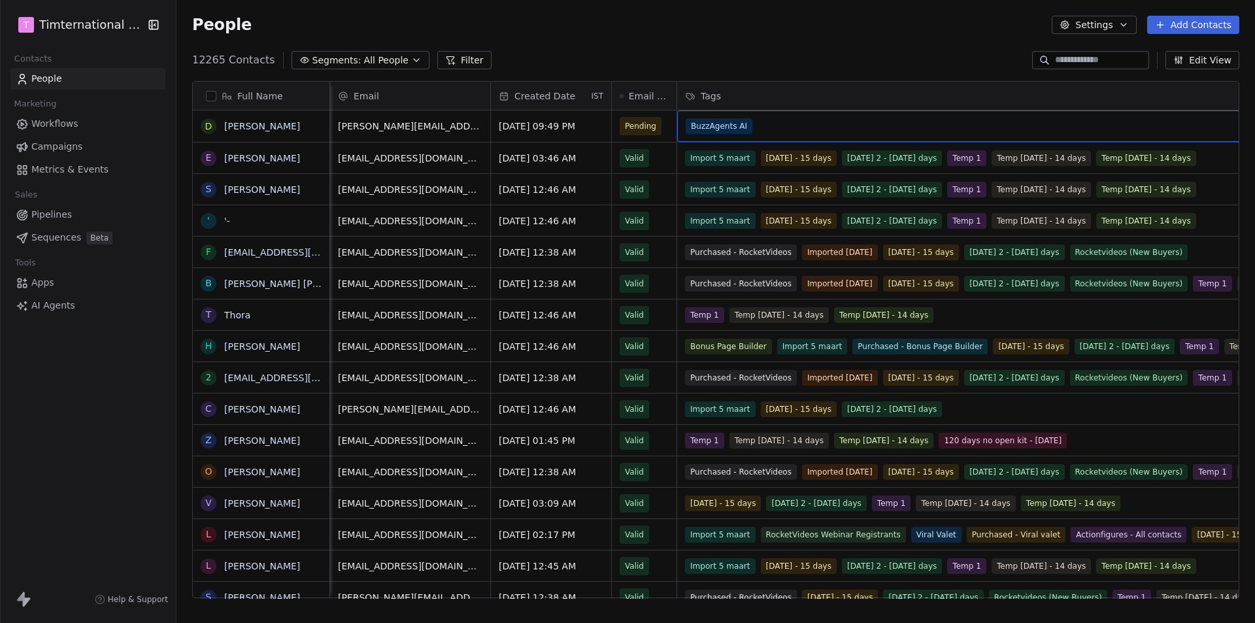
scroll to position [0, 172]
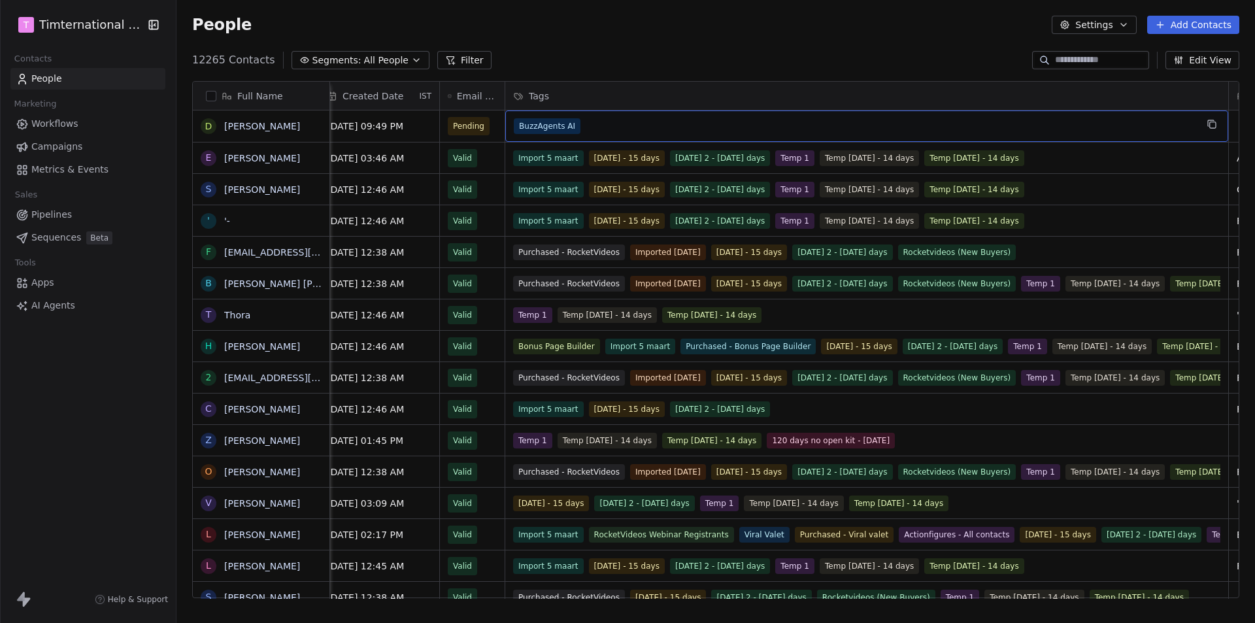
click at [732, 128] on div "BuzzAgents AI" at bounding box center [855, 126] width 682 height 16
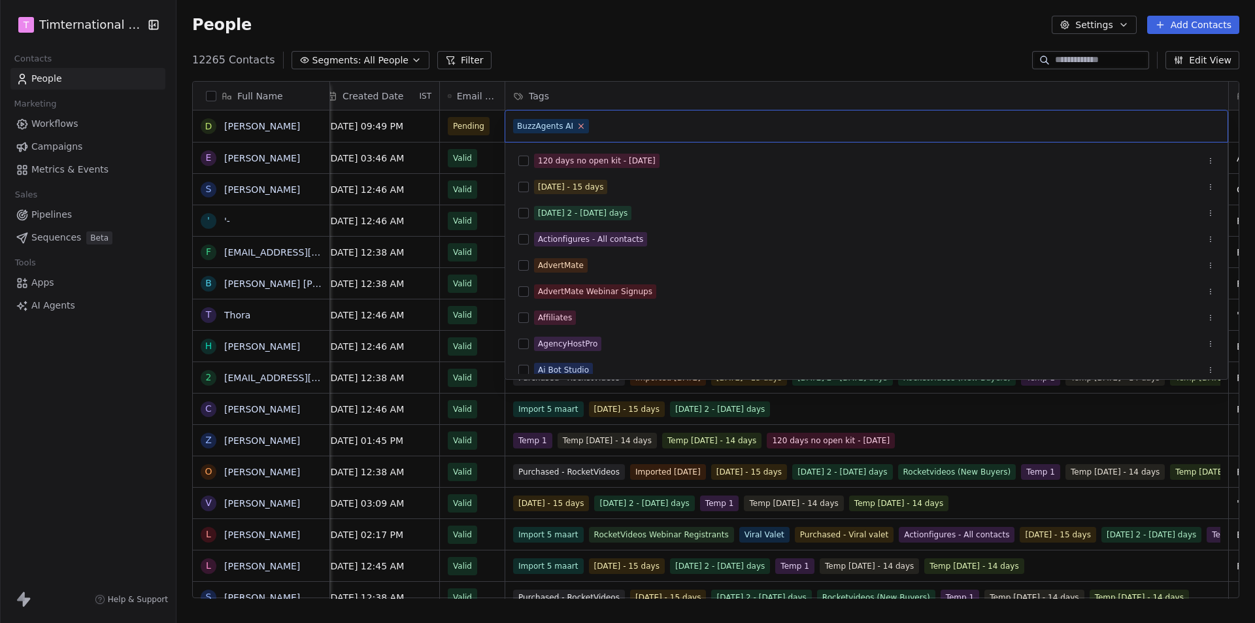
click at [577, 127] on icon at bounding box center [581, 126] width 8 height 8
click at [591, 24] on html "T Timternational B.V. Contacts People Marketing Workflows Campaigns Metrics & E…" at bounding box center [627, 311] width 1255 height 623
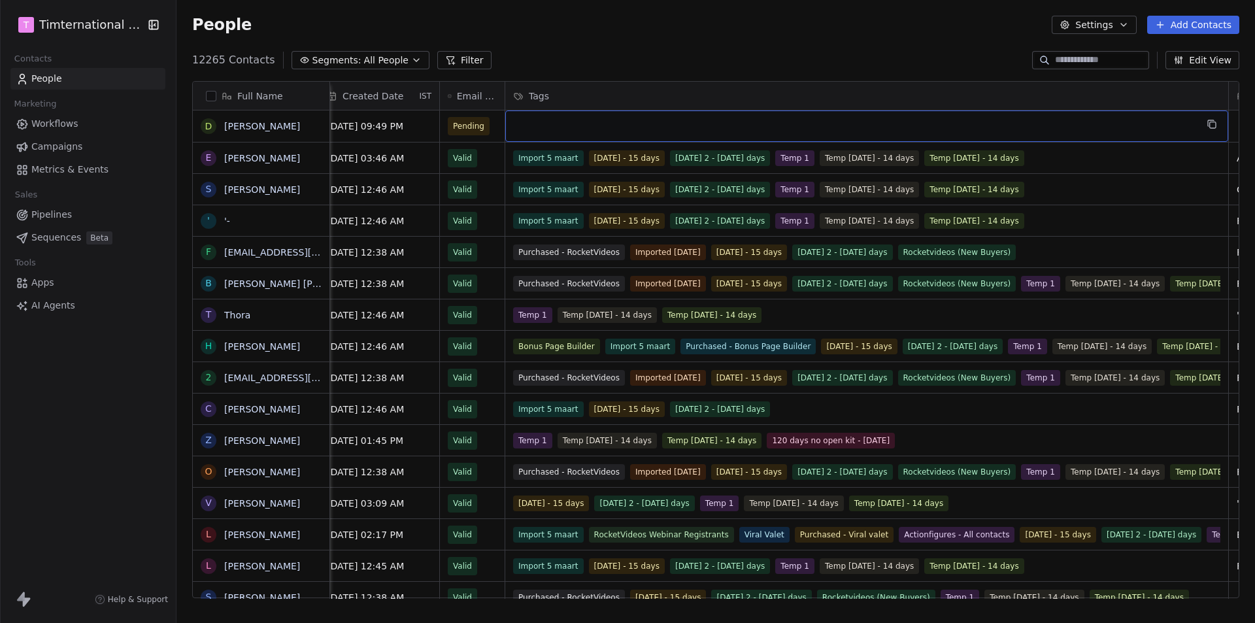
click at [546, 127] on div "grid" at bounding box center [866, 125] width 723 height 31
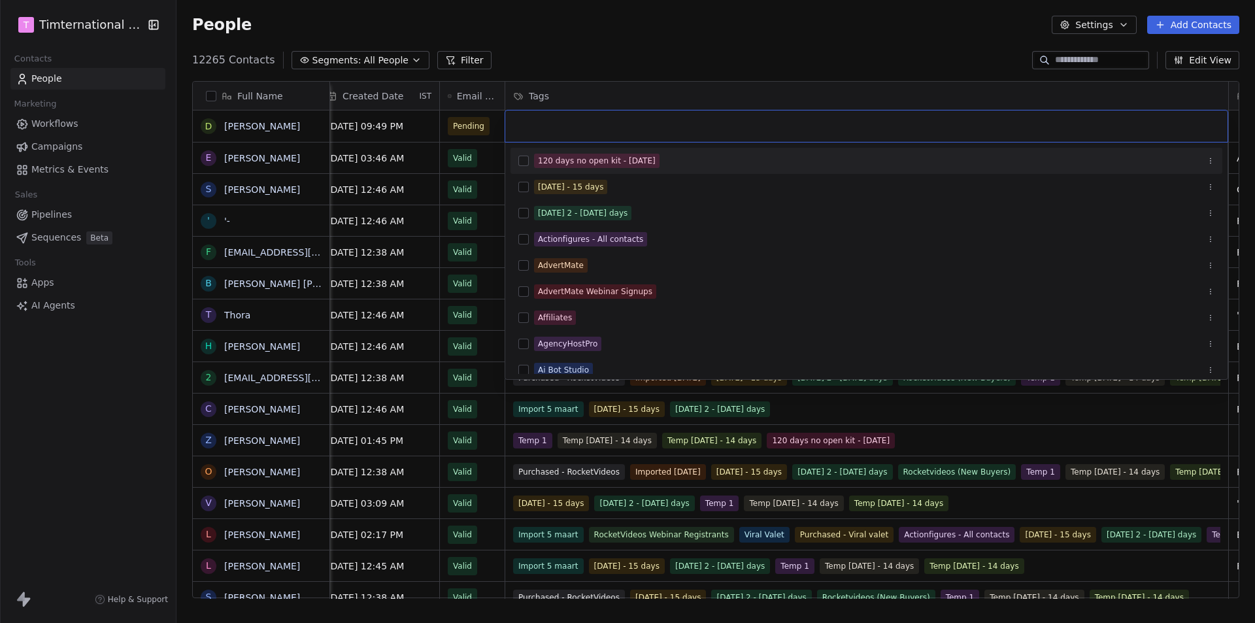
click at [590, 43] on html "T Timternational B.V. Contacts People Marketing Workflows Campaigns Metrics & E…" at bounding box center [627, 311] width 1255 height 623
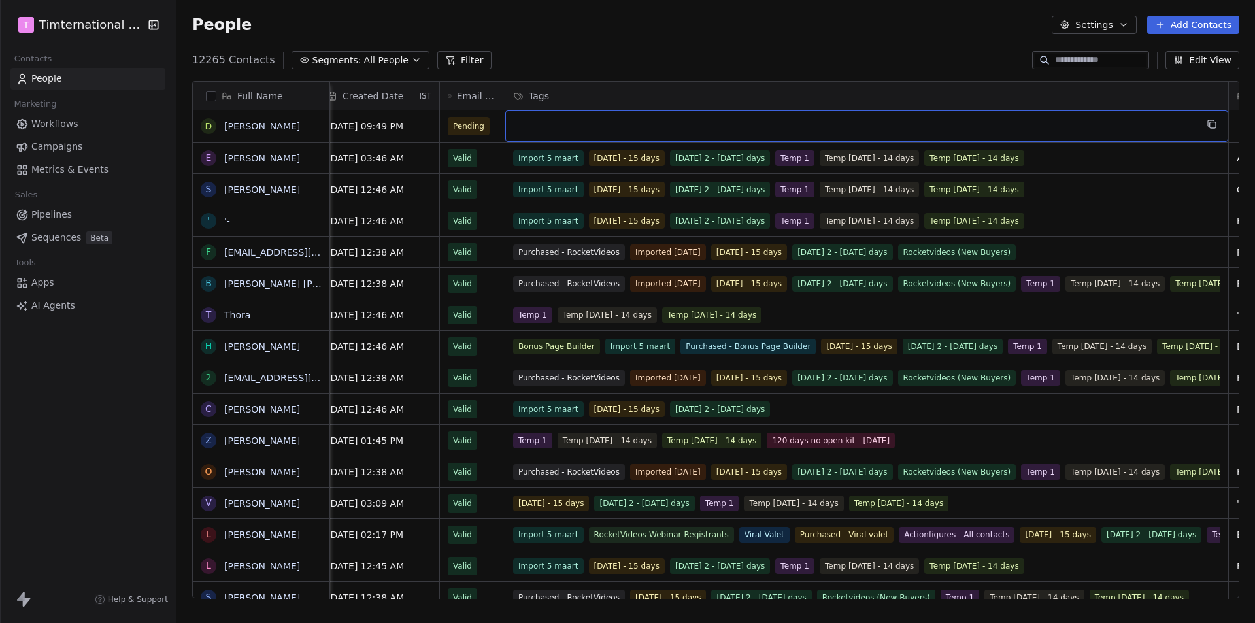
click at [697, 125] on div "grid" at bounding box center [866, 125] width 723 height 31
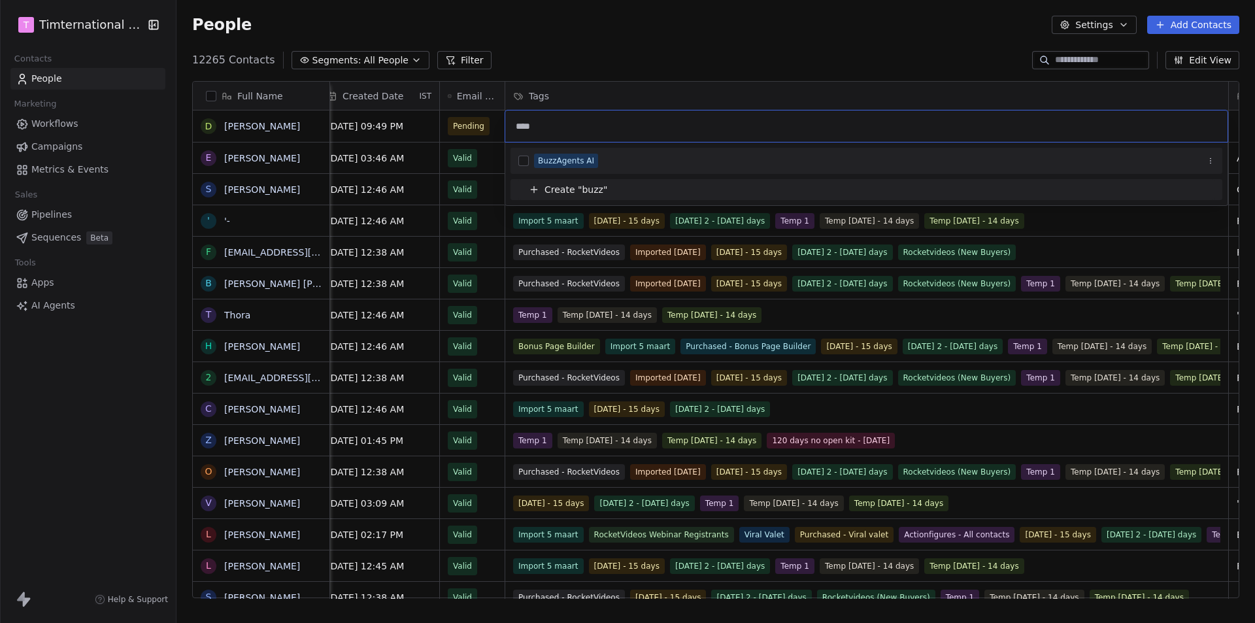
type input "****"
click at [550, 163] on div "BuzzAgents AI" at bounding box center [566, 161] width 56 height 12
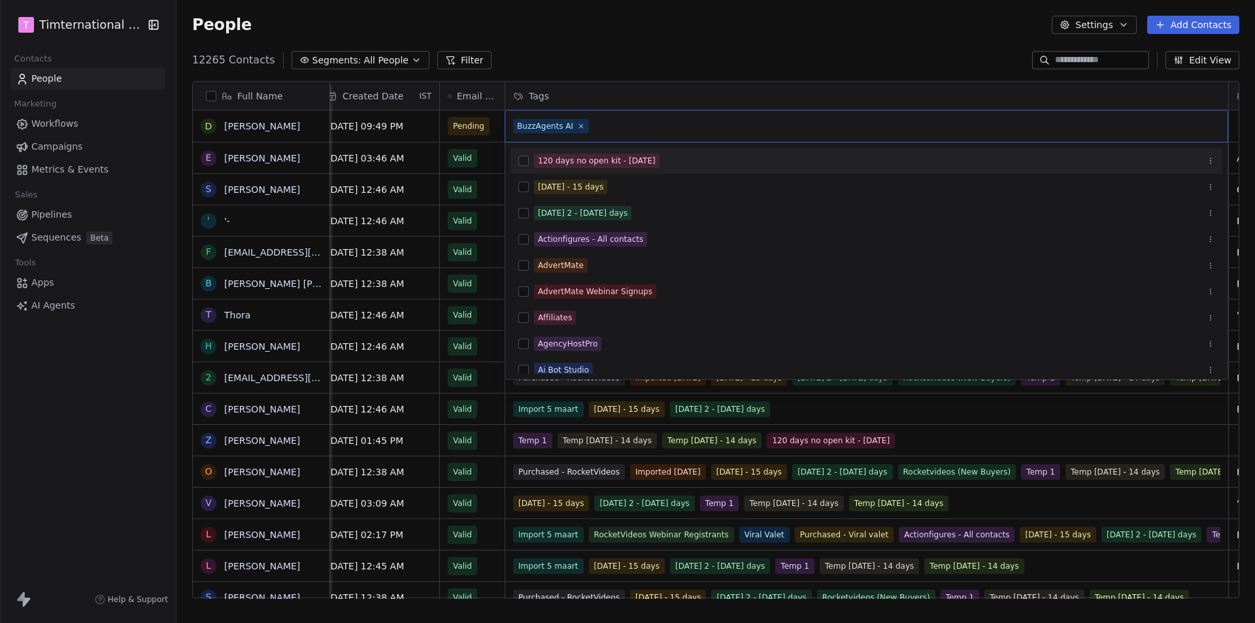
click at [538, 31] on html "T Timternational B.V. Contacts People Marketing Workflows Campaigns Metrics & E…" at bounding box center [627, 311] width 1255 height 623
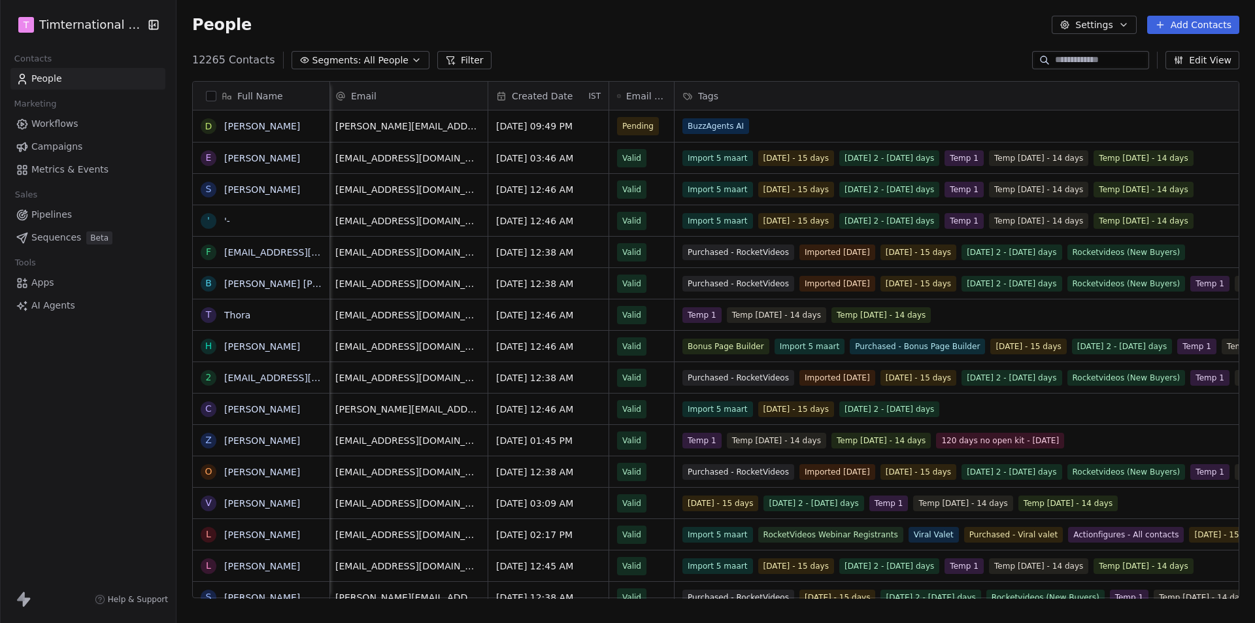
scroll to position [0, 0]
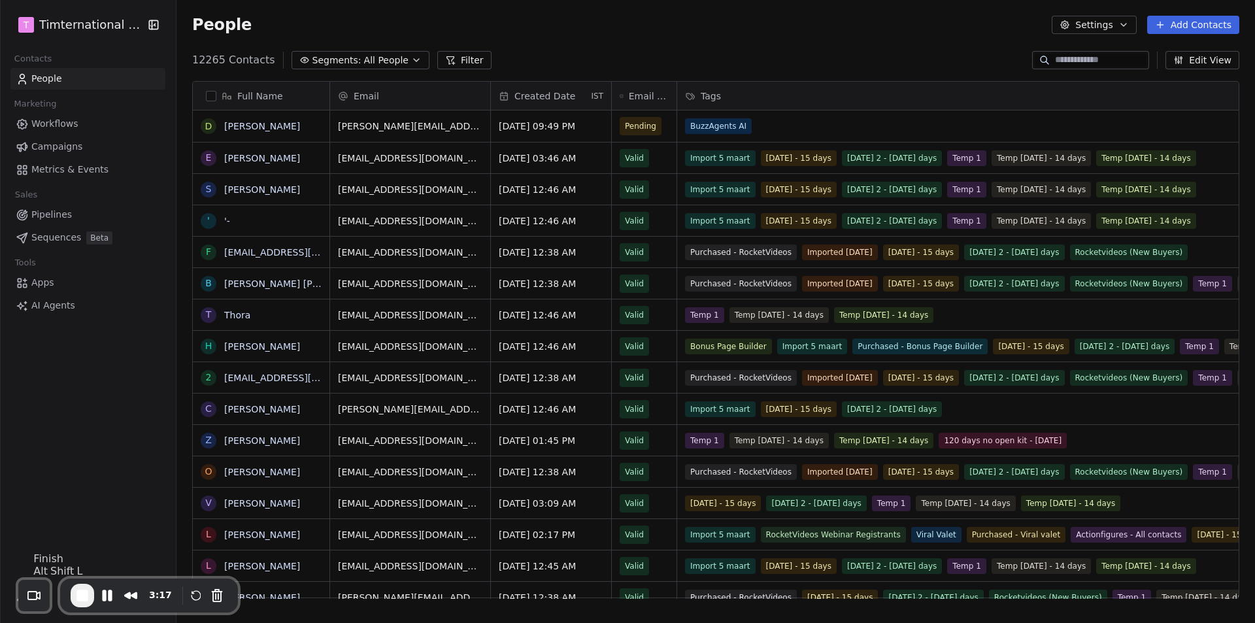
click at [83, 598] on span "End Recording" at bounding box center [83, 596] width 16 height 16
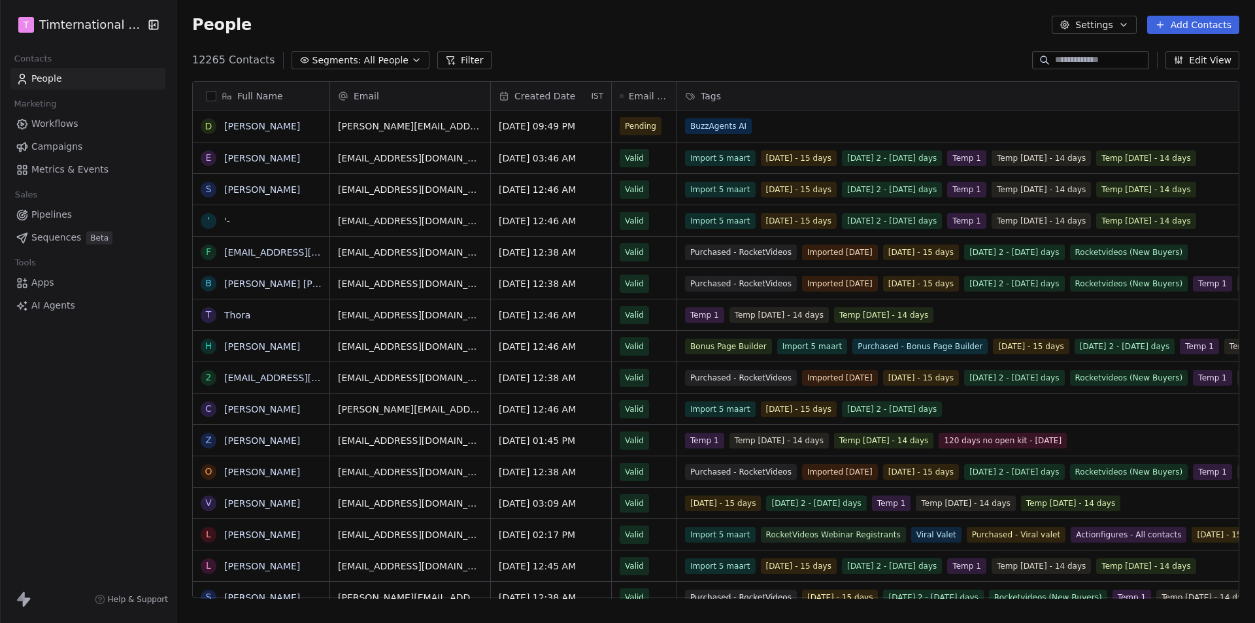
click at [64, 120] on span "Workflows" at bounding box center [54, 124] width 47 height 14
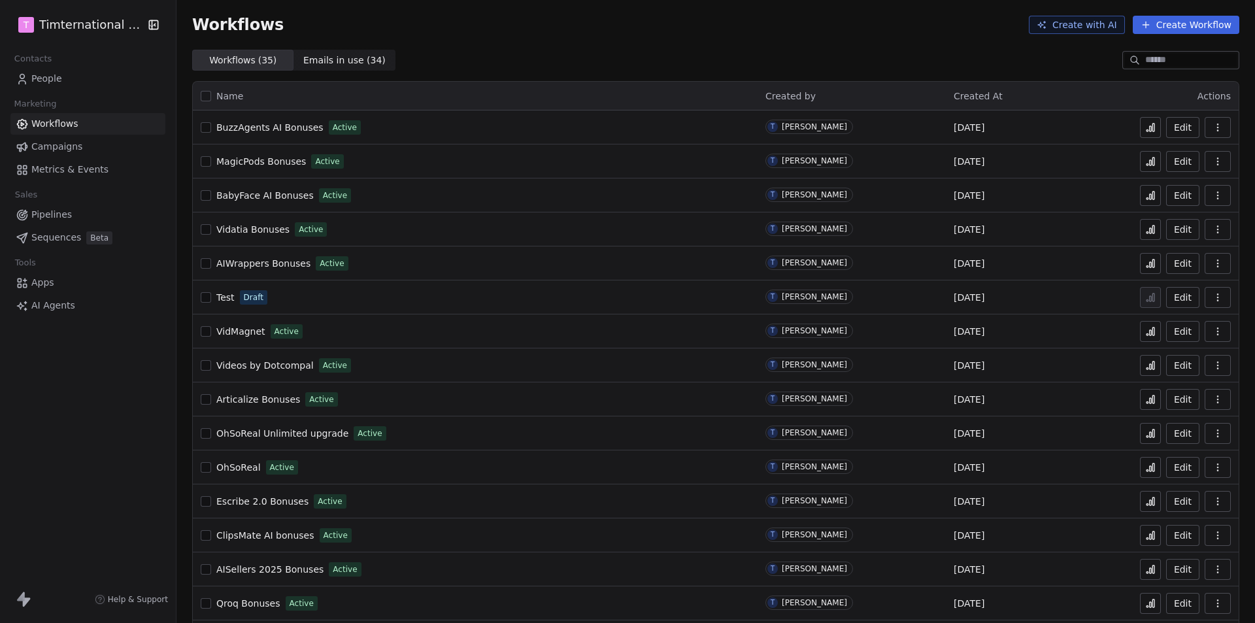
click at [46, 78] on span "People" at bounding box center [46, 79] width 31 height 14
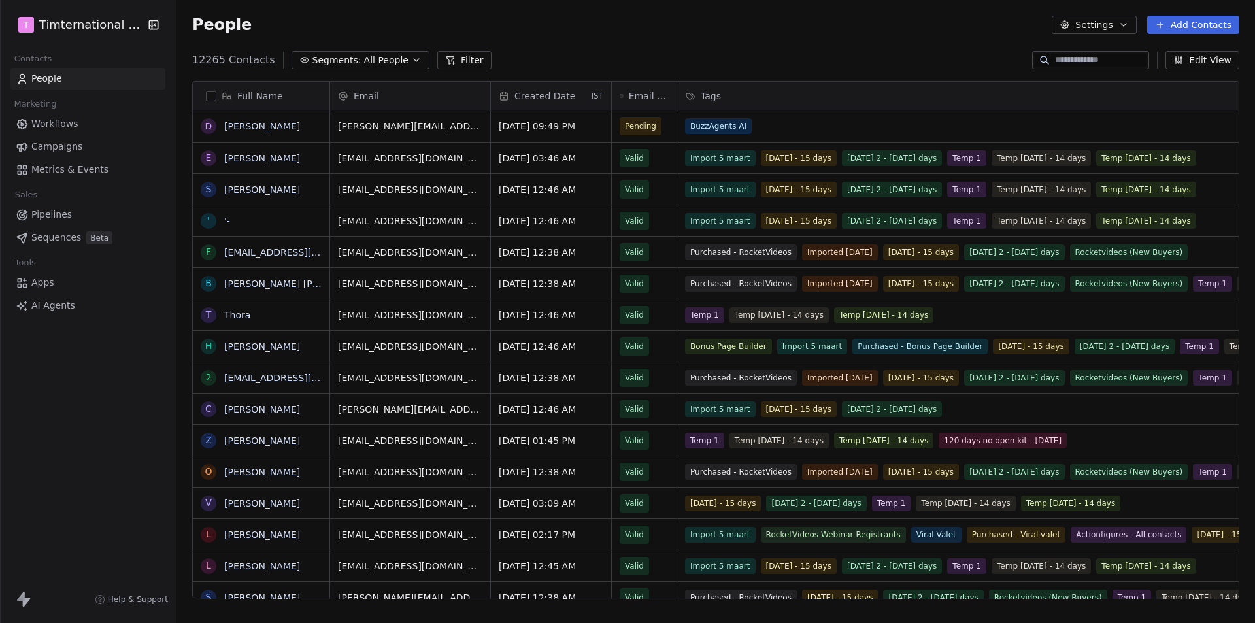
scroll to position [538, 1069]
click at [47, 133] on link "Workflows" at bounding box center [87, 124] width 155 height 22
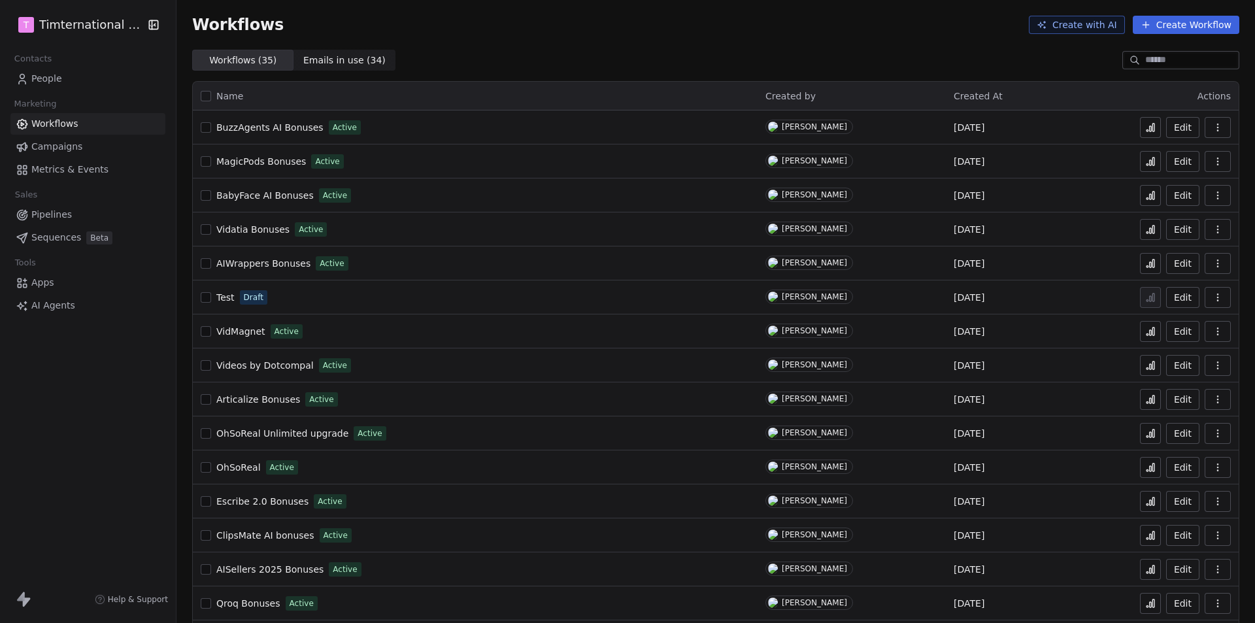
click at [299, 129] on span "BuzzAgents AI Bonuses" at bounding box center [269, 127] width 107 height 10
click at [1150, 127] on icon at bounding box center [1151, 128] width 2 height 5
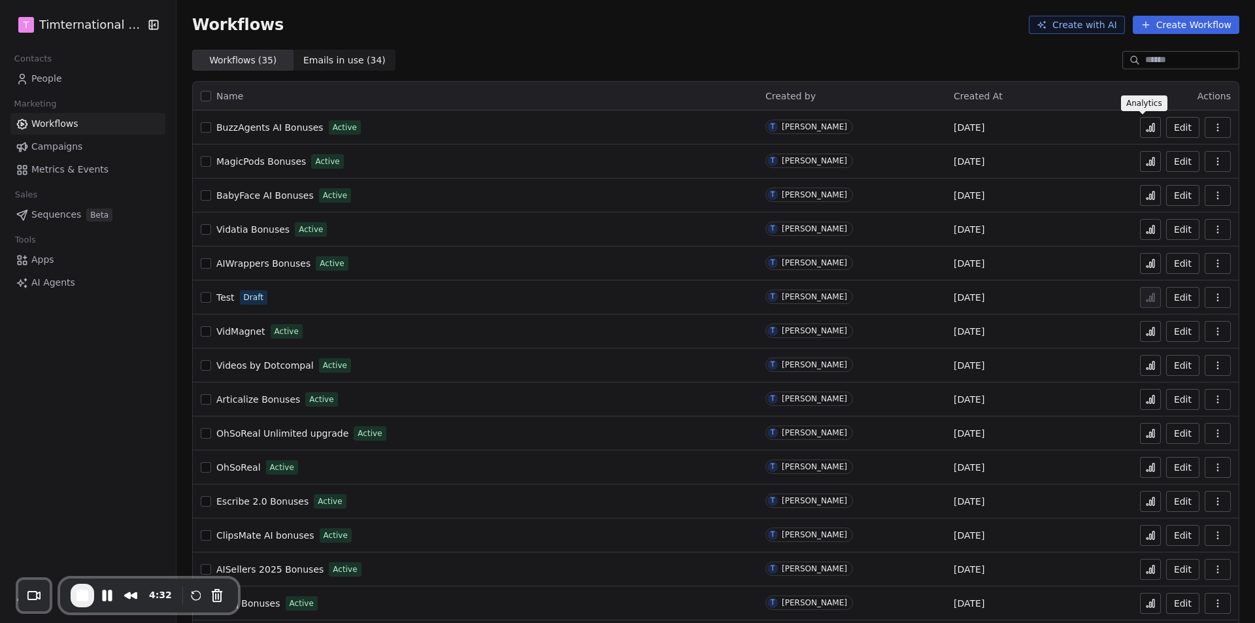
click at [1145, 129] on icon at bounding box center [1150, 127] width 10 height 10
click at [1145, 123] on icon at bounding box center [1150, 127] width 10 height 10
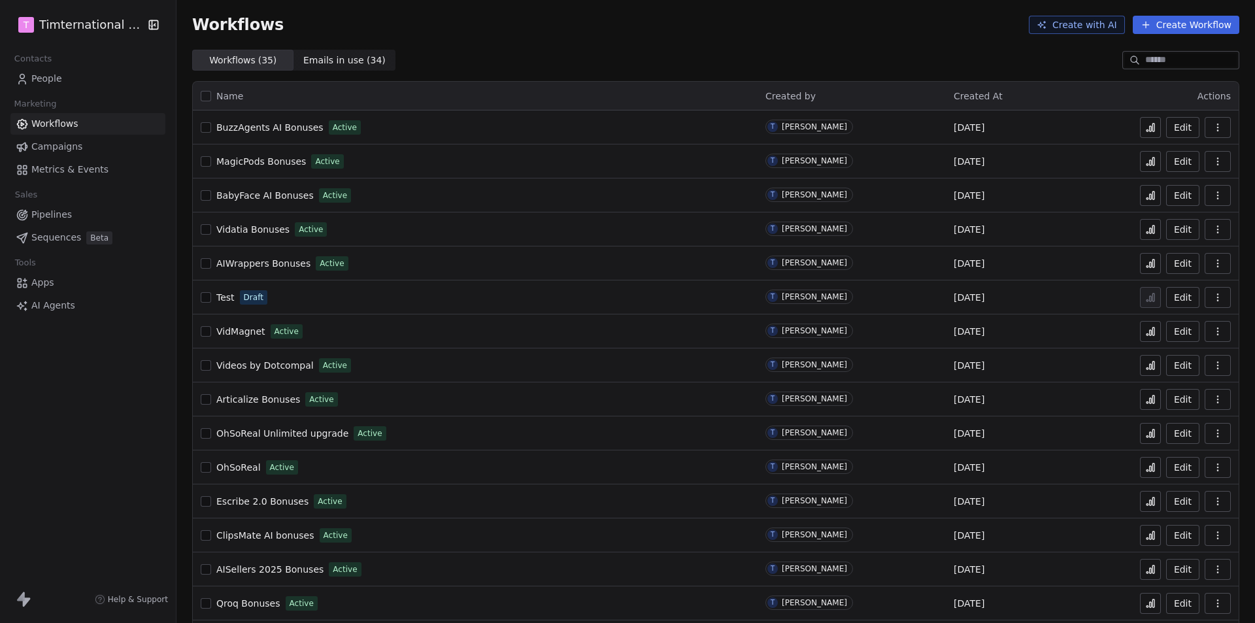
click at [52, 75] on span "People" at bounding box center [46, 79] width 31 height 14
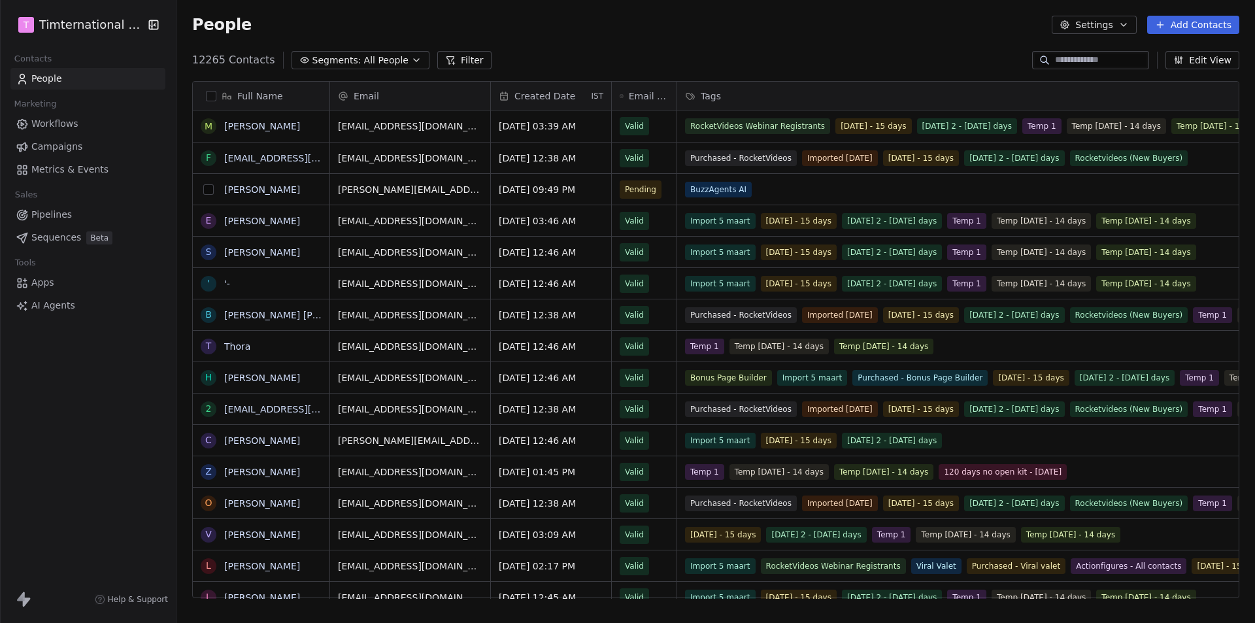
click at [210, 188] on button "grid" at bounding box center [208, 189] width 10 height 10
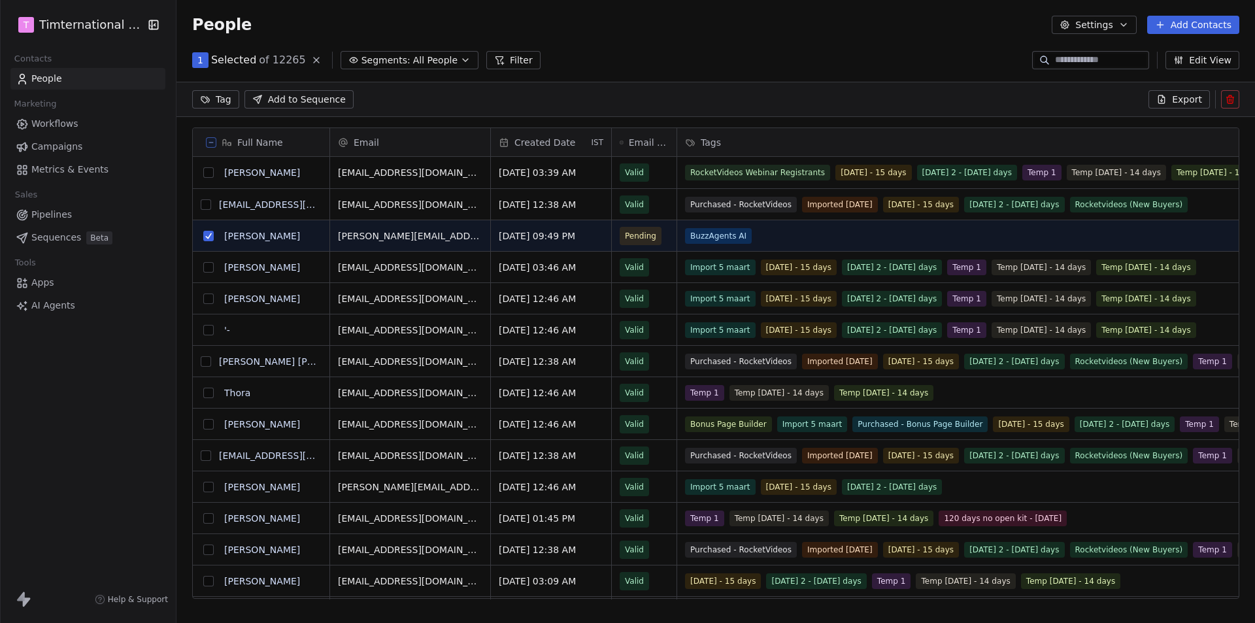
scroll to position [492, 1069]
click at [208, 237] on button "grid" at bounding box center [208, 236] width 10 height 10
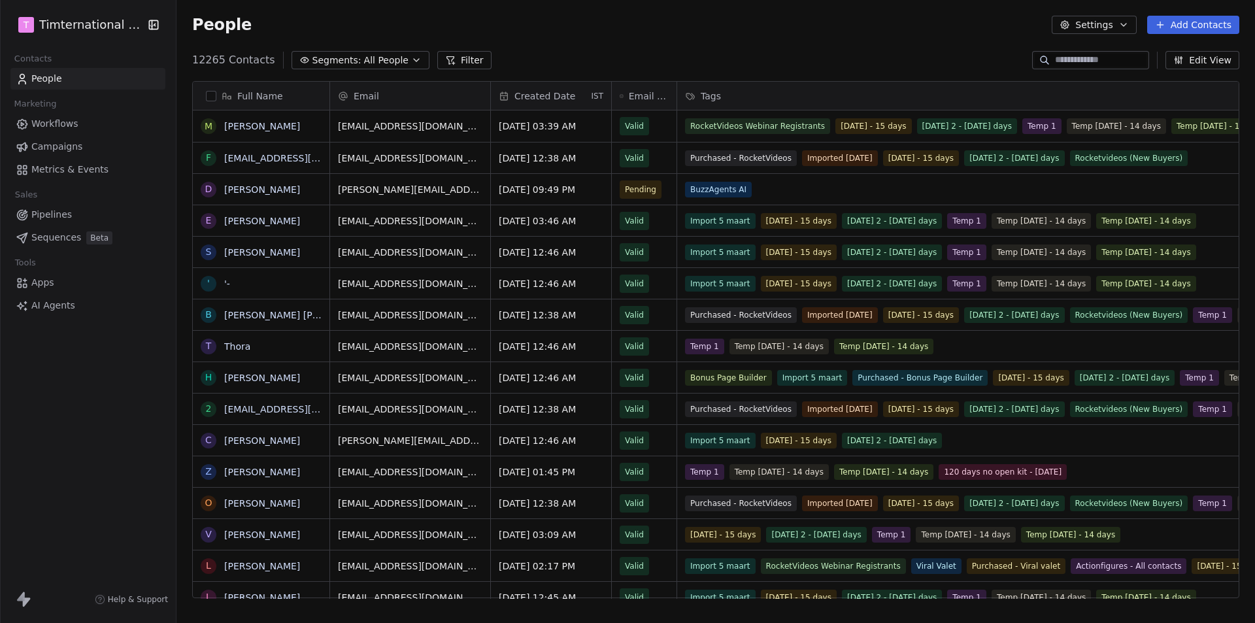
click at [80, 419] on div "T Timternational B.V. Contacts People Marketing Workflows Campaigns Metrics & E…" at bounding box center [88, 311] width 176 height 623
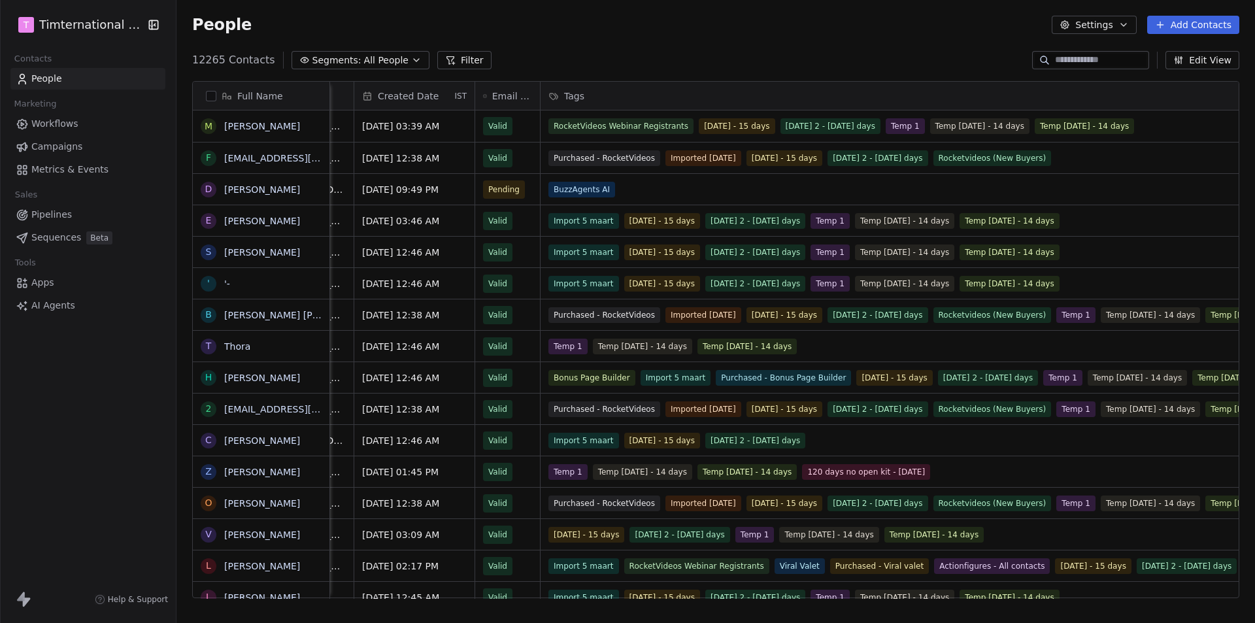
scroll to position [0, 0]
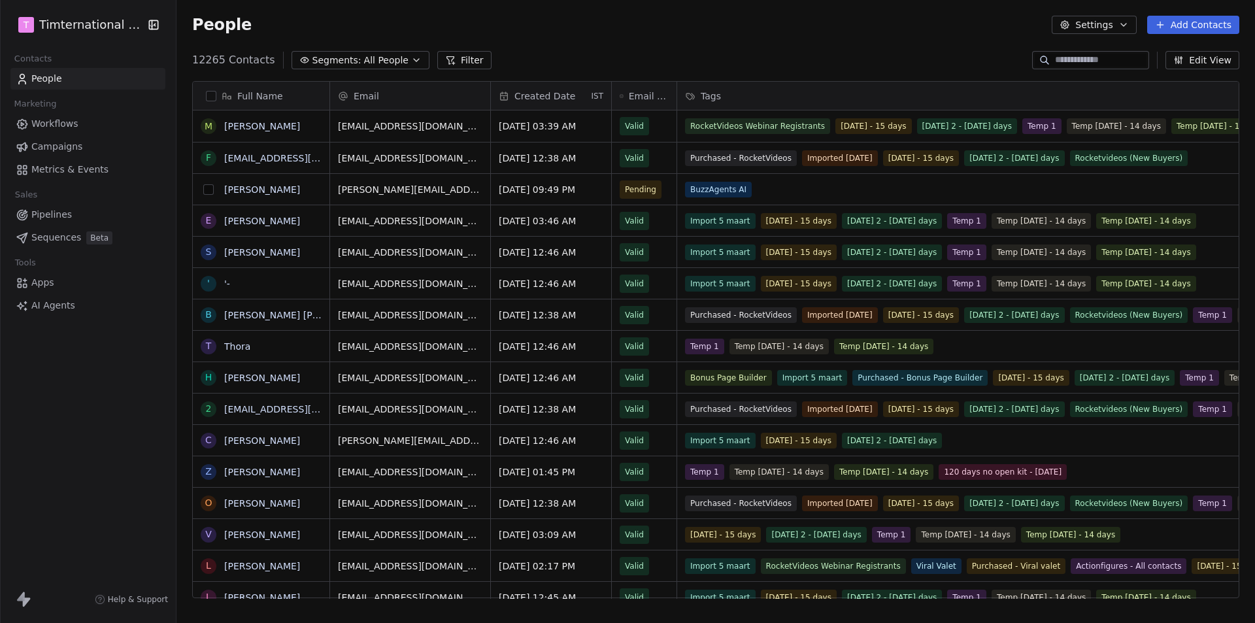
click at [207, 191] on button "grid" at bounding box center [208, 189] width 10 height 10
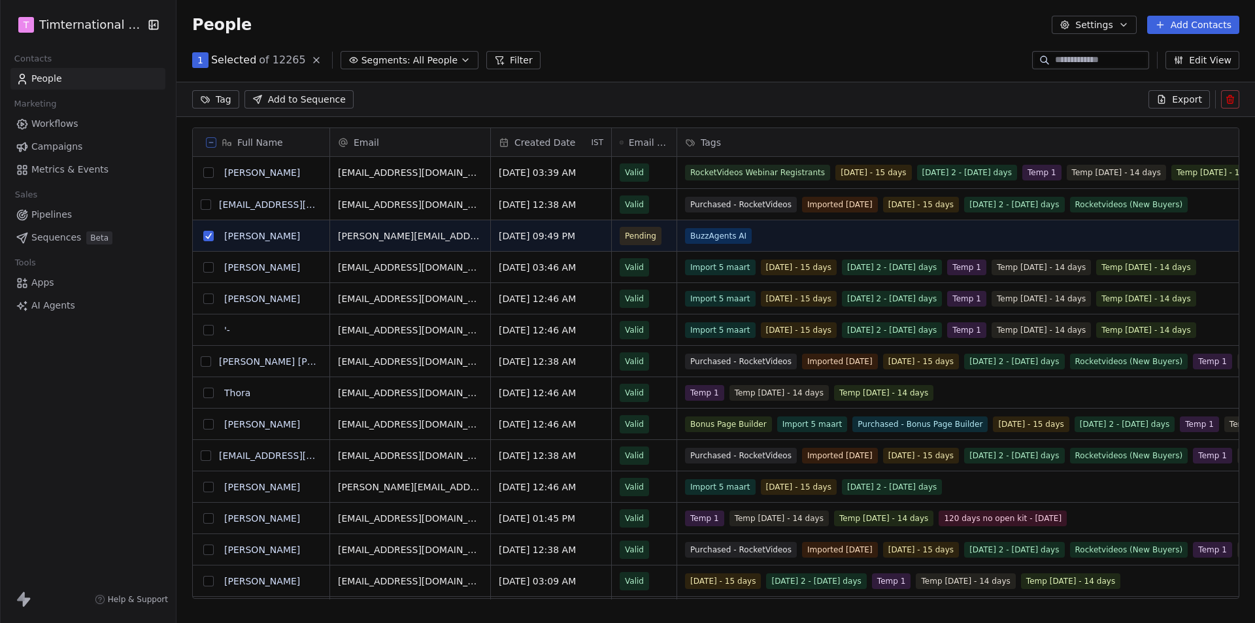
scroll to position [492, 1069]
click at [1227, 99] on icon at bounding box center [1230, 100] width 6 height 6
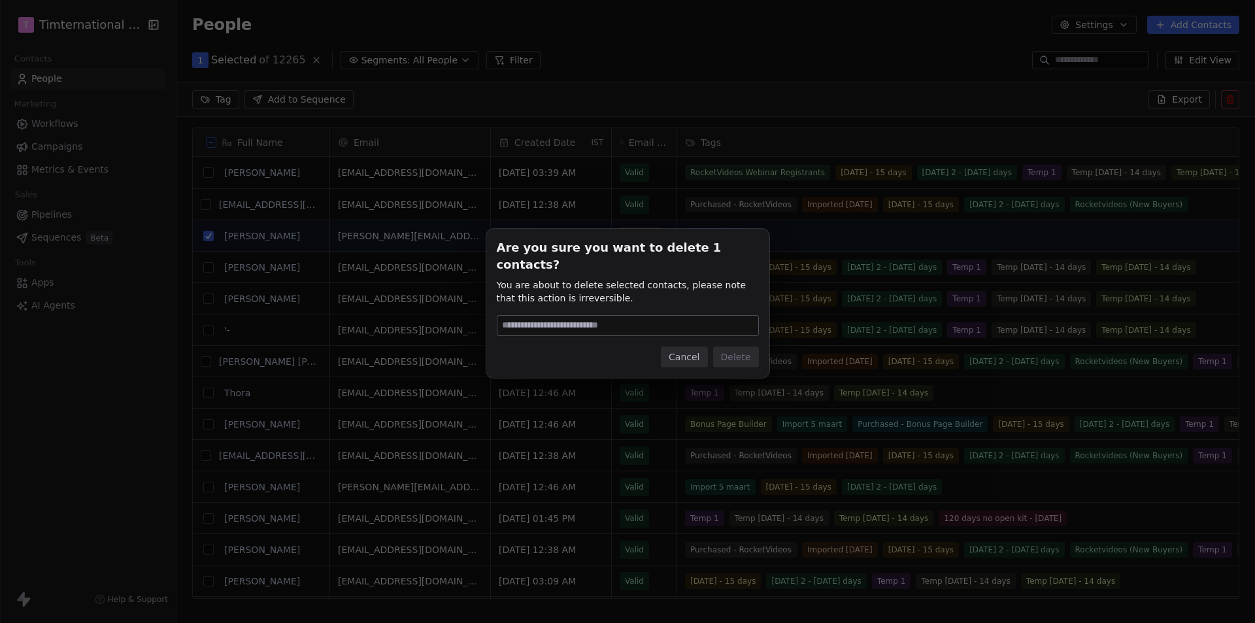
click at [625, 318] on input at bounding box center [627, 326] width 261 height 20
type input "******"
click at [733, 350] on button "Delete" at bounding box center [736, 356] width 46 height 21
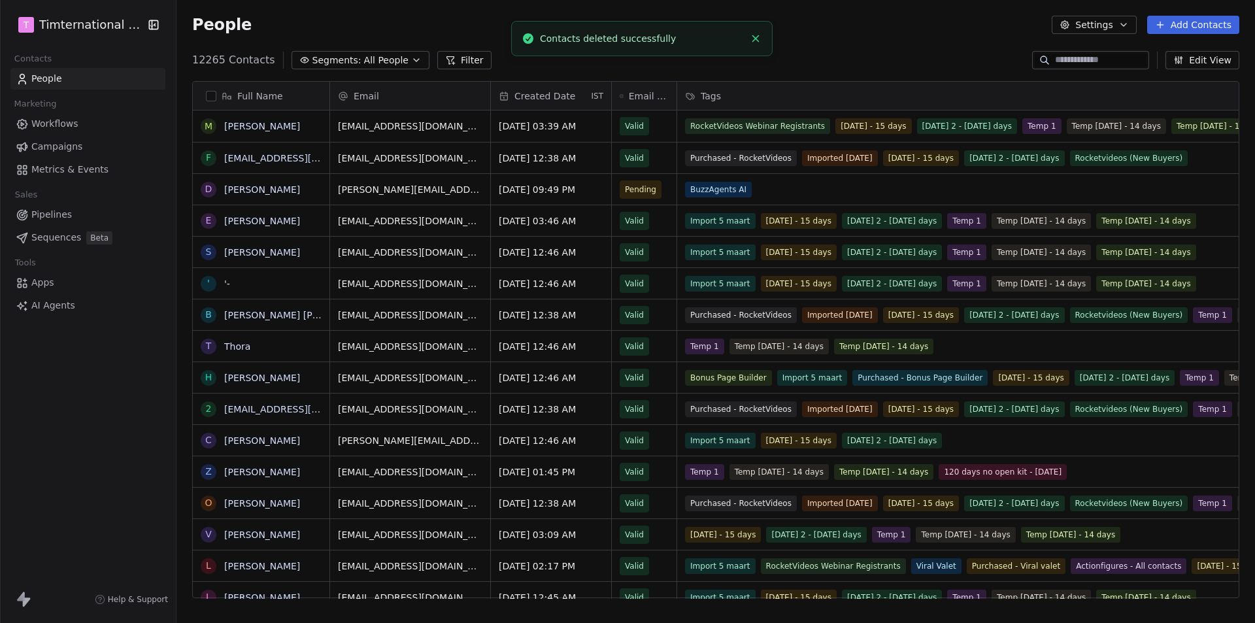
scroll to position [538, 1069]
